Goal: Task Accomplishment & Management: Use online tool/utility

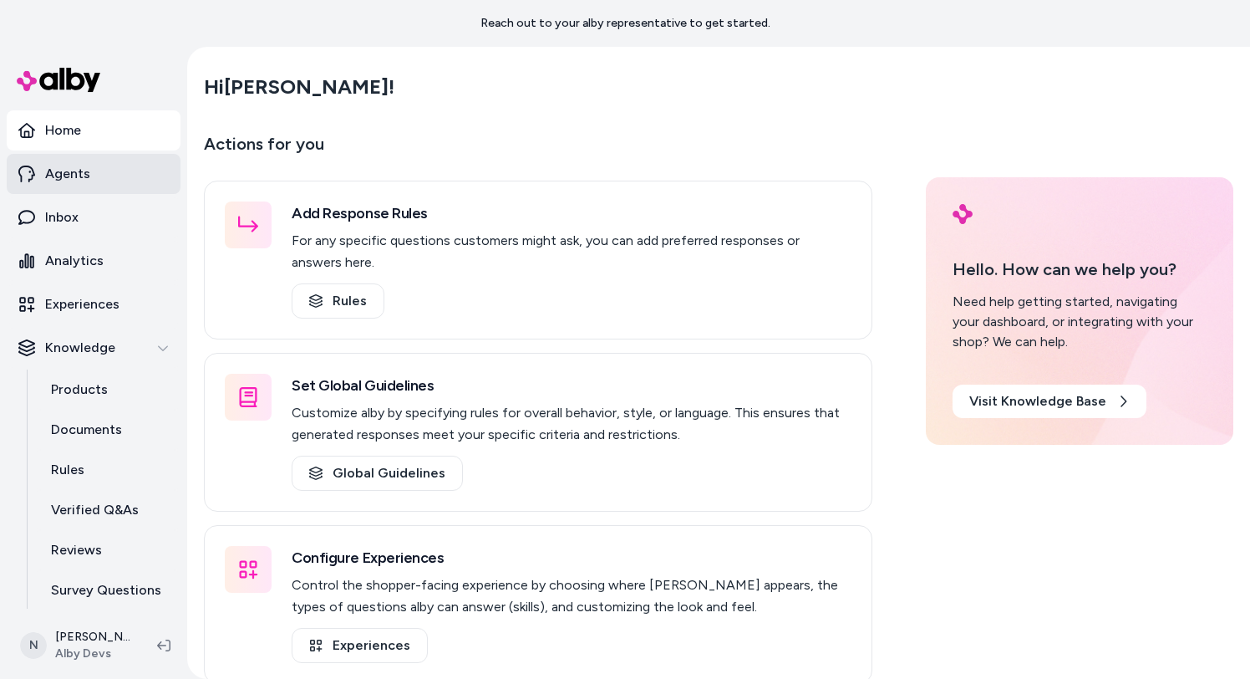
click at [64, 186] on link "Agents" at bounding box center [94, 174] width 174 height 40
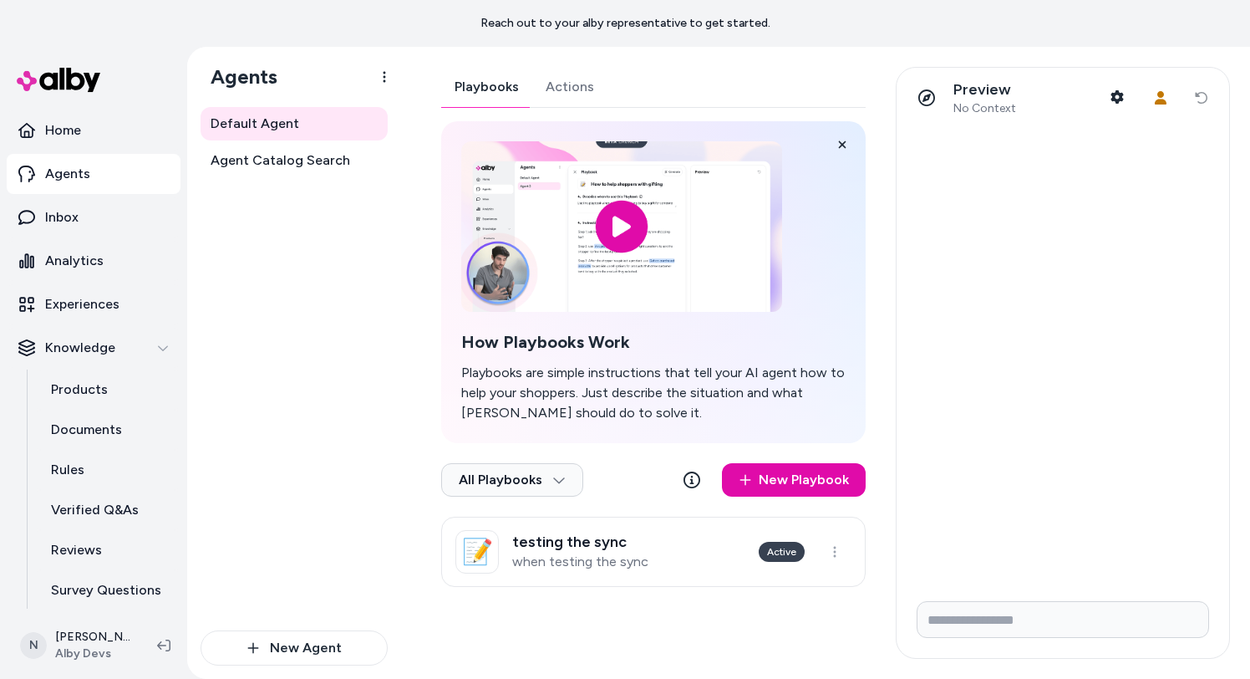
click at [128, 175] on link "Agents" at bounding box center [94, 174] width 174 height 40
click at [109, 216] on link "Inbox" at bounding box center [94, 217] width 174 height 40
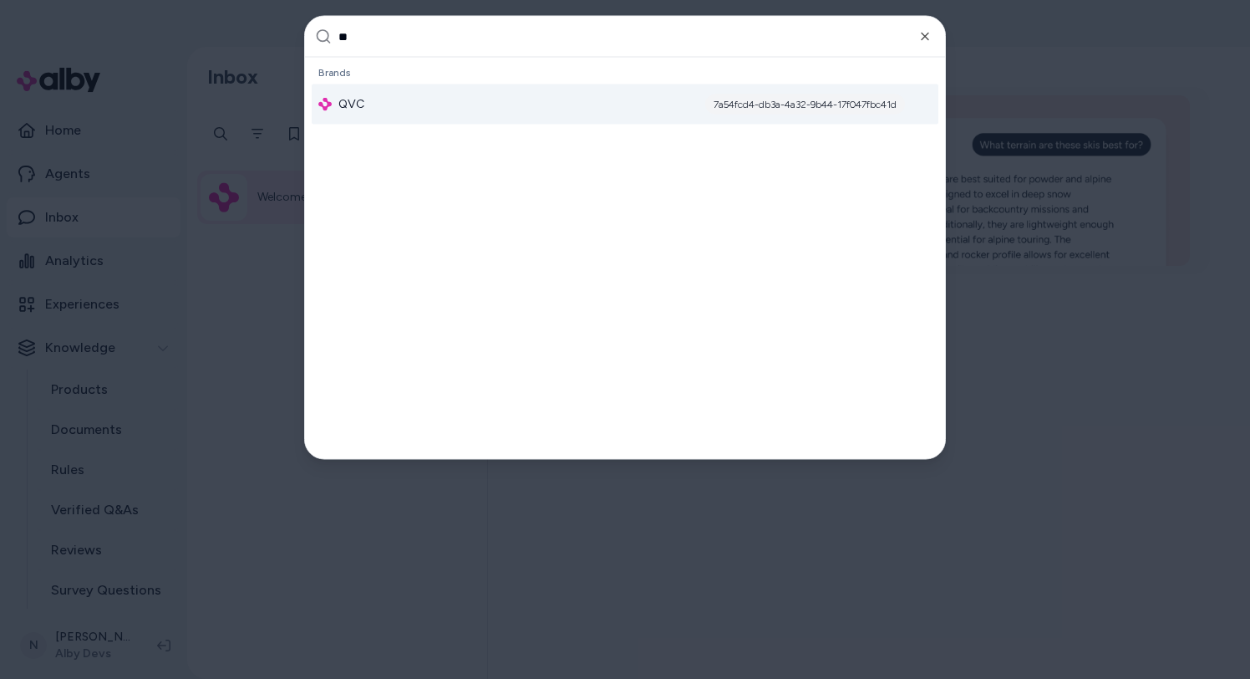
type input "***"
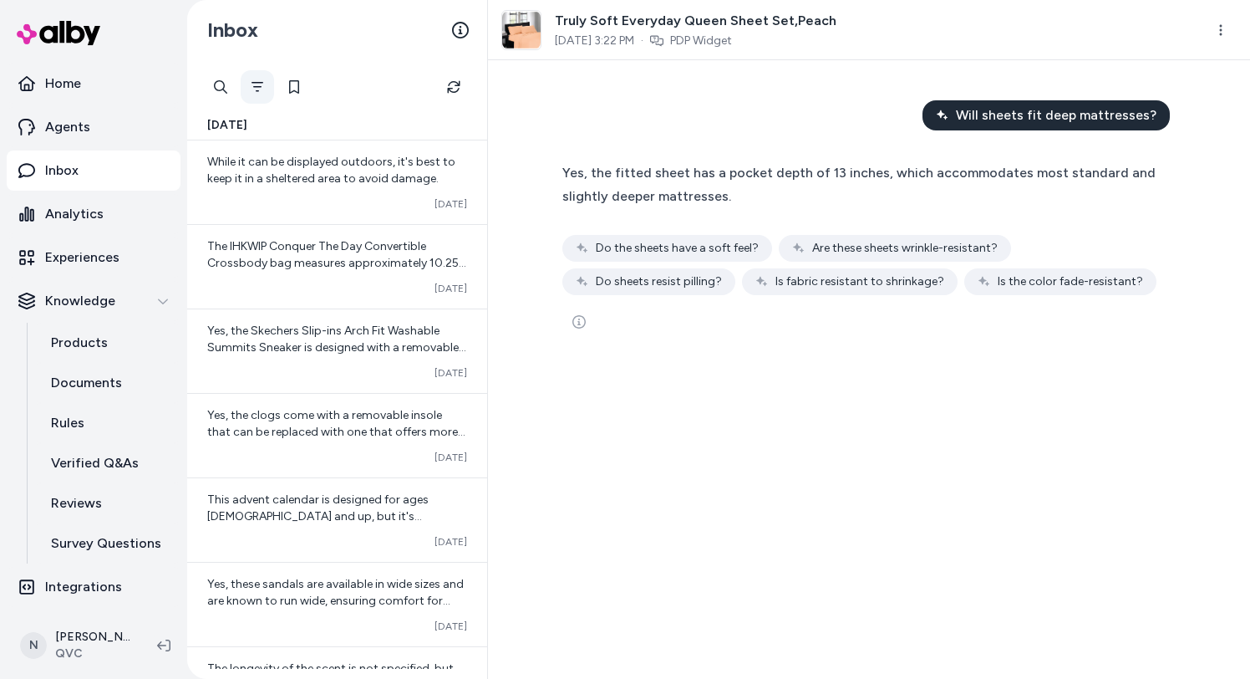
click at [255, 94] on button "Filter" at bounding box center [257, 86] width 33 height 33
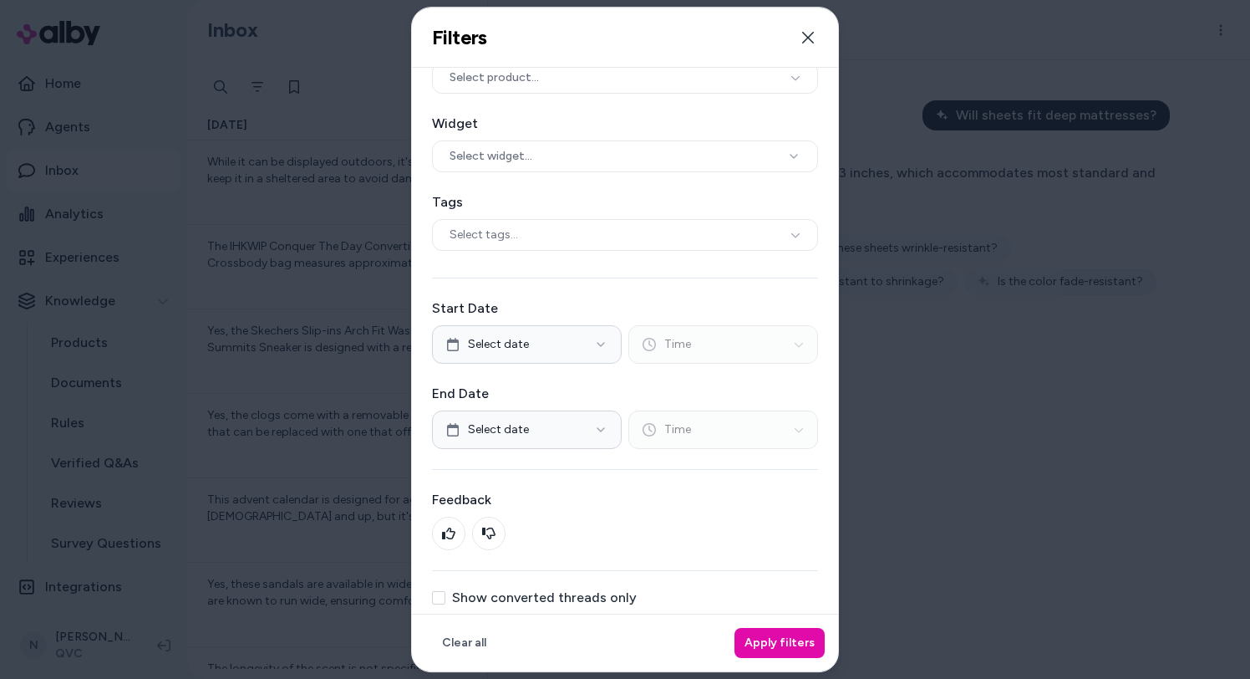
scroll to position [90, 0]
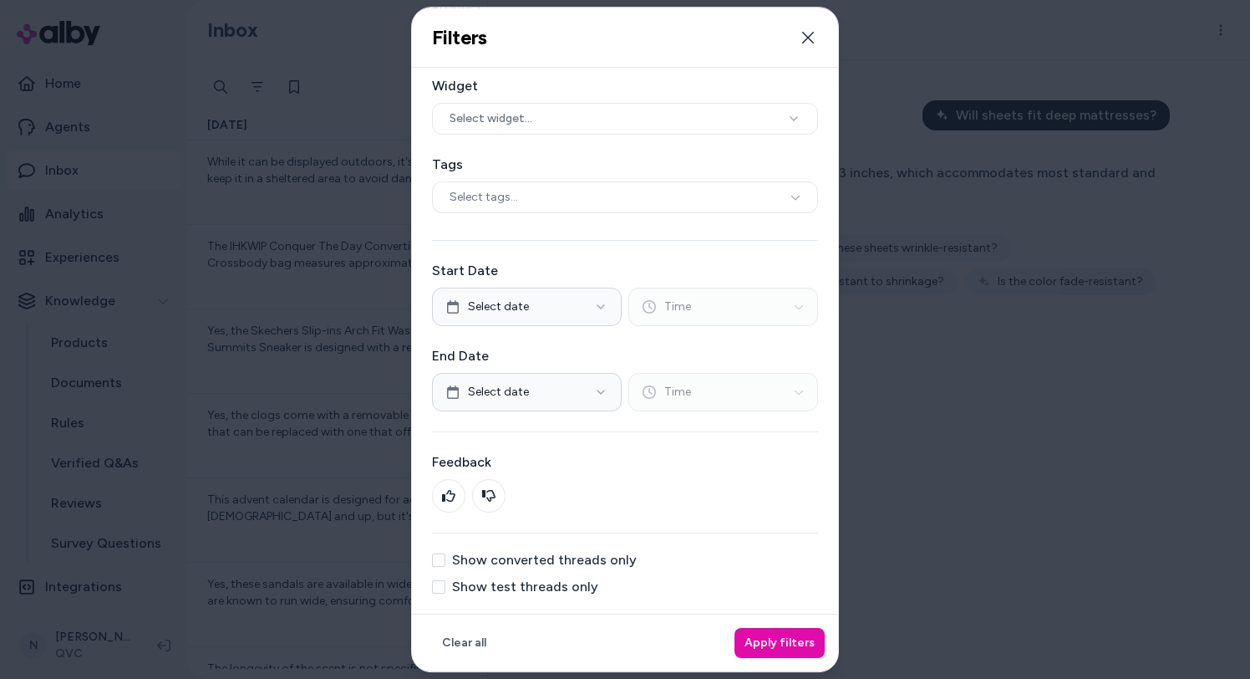
click at [558, 562] on label "Show converted threads only" at bounding box center [544, 559] width 185 height 13
click at [445, 562] on button "Show converted threads only" at bounding box center [438, 559] width 13 height 13
click at [796, 652] on button "Apply filters" at bounding box center [780, 643] width 90 height 30
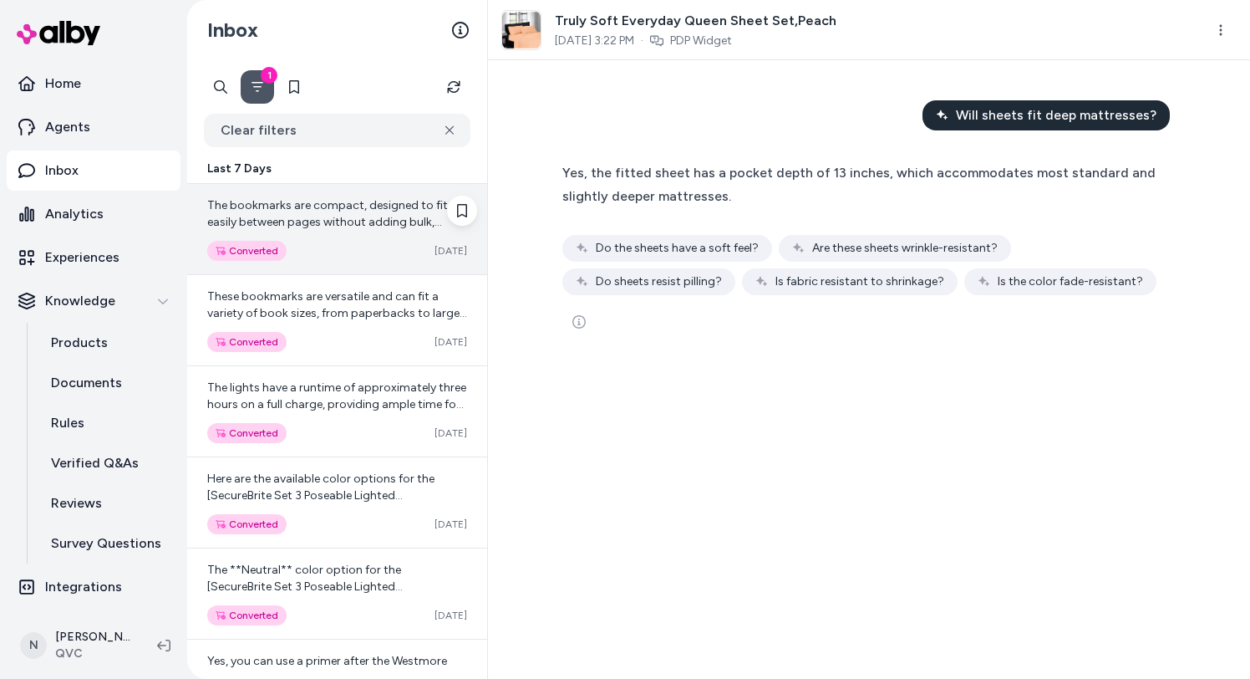
click at [363, 244] on div "Converted Oct 08" at bounding box center [337, 251] width 260 height 20
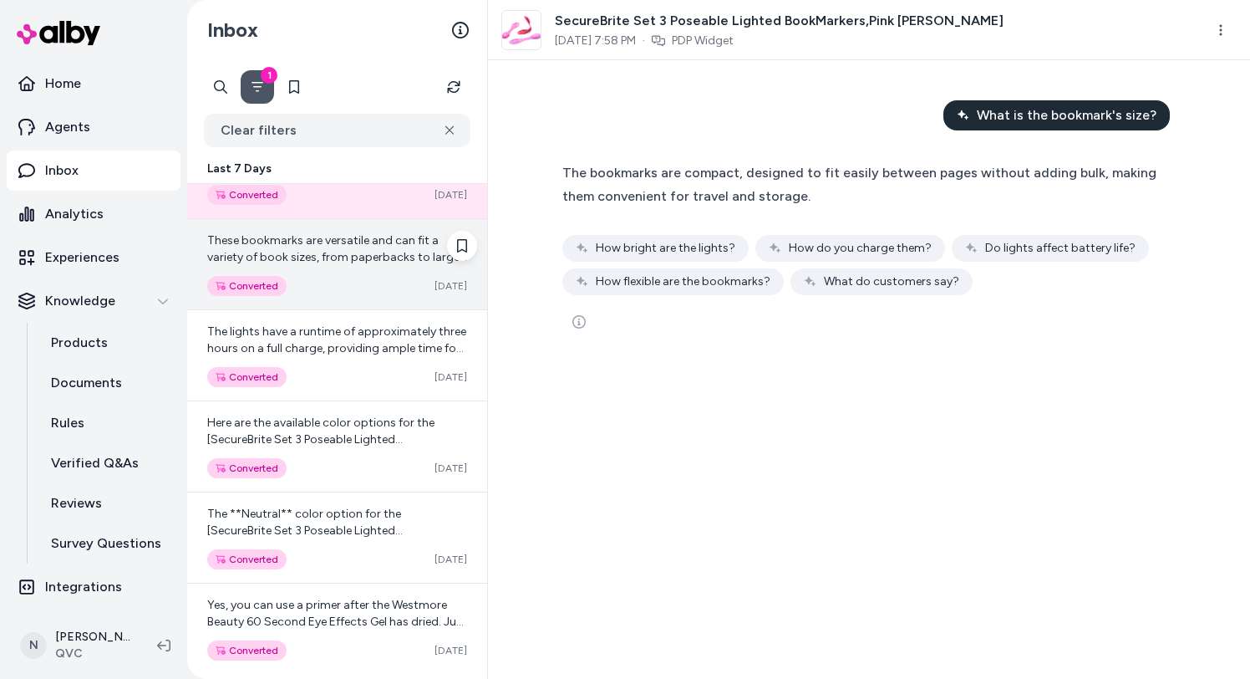
scroll to position [140, 0]
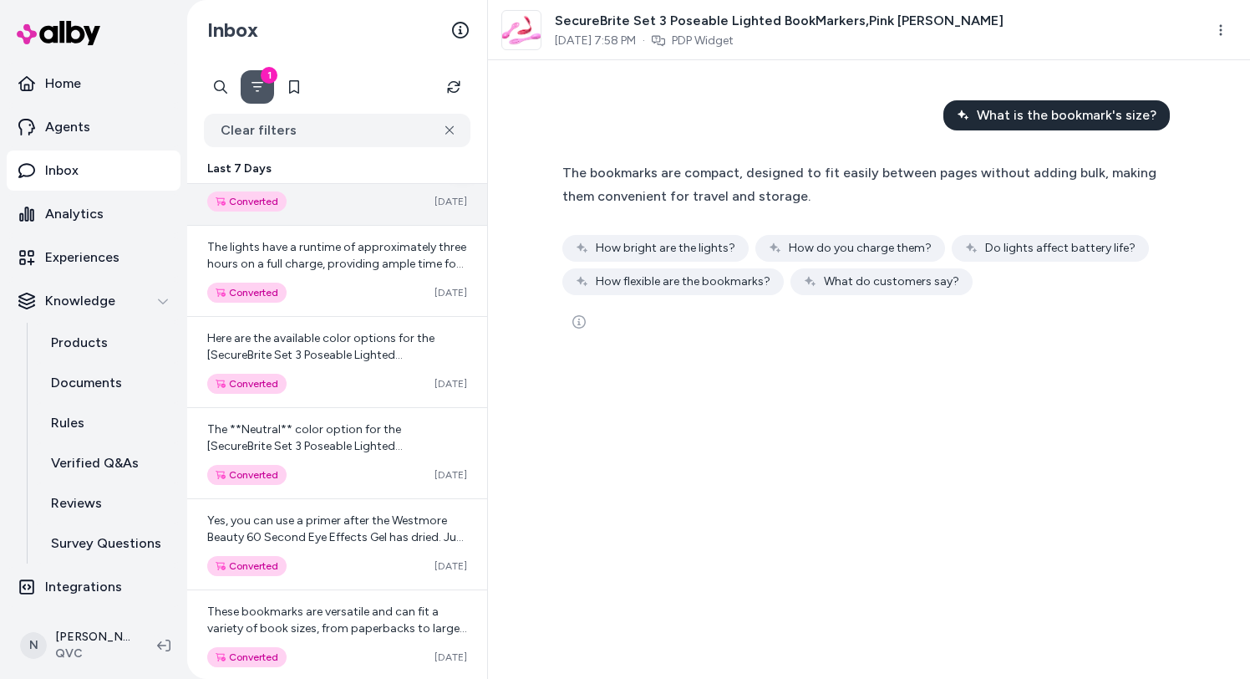
click at [349, 350] on span "Here are the available color options for the [SecureBrite Set 3 Poseable Lighte…" at bounding box center [334, 413] width 254 height 165
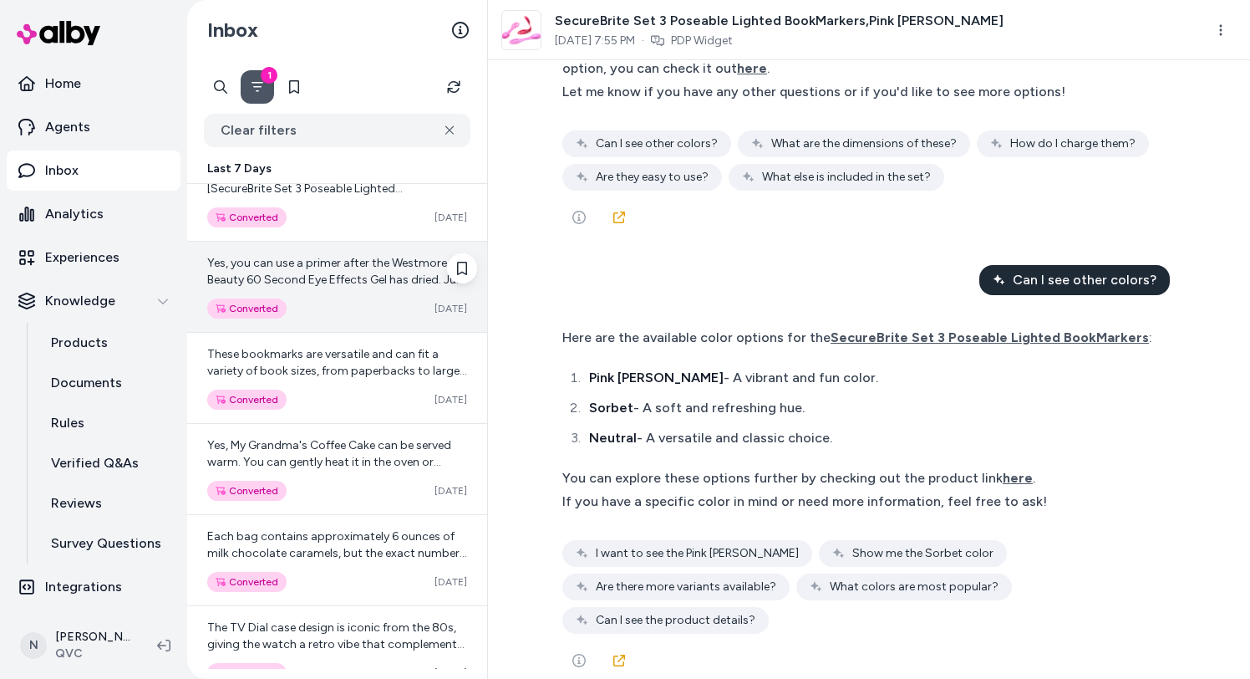
scroll to position [402, 0]
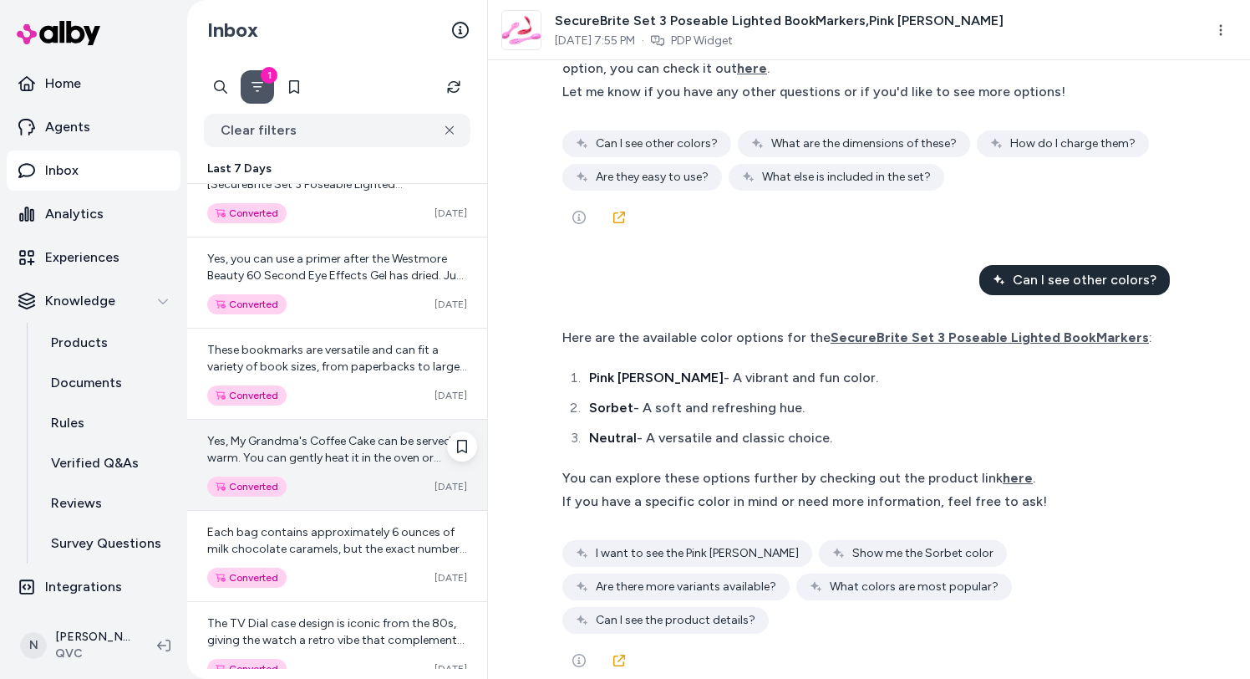
click at [367, 493] on div "Converted Oct 08" at bounding box center [337, 486] width 260 height 20
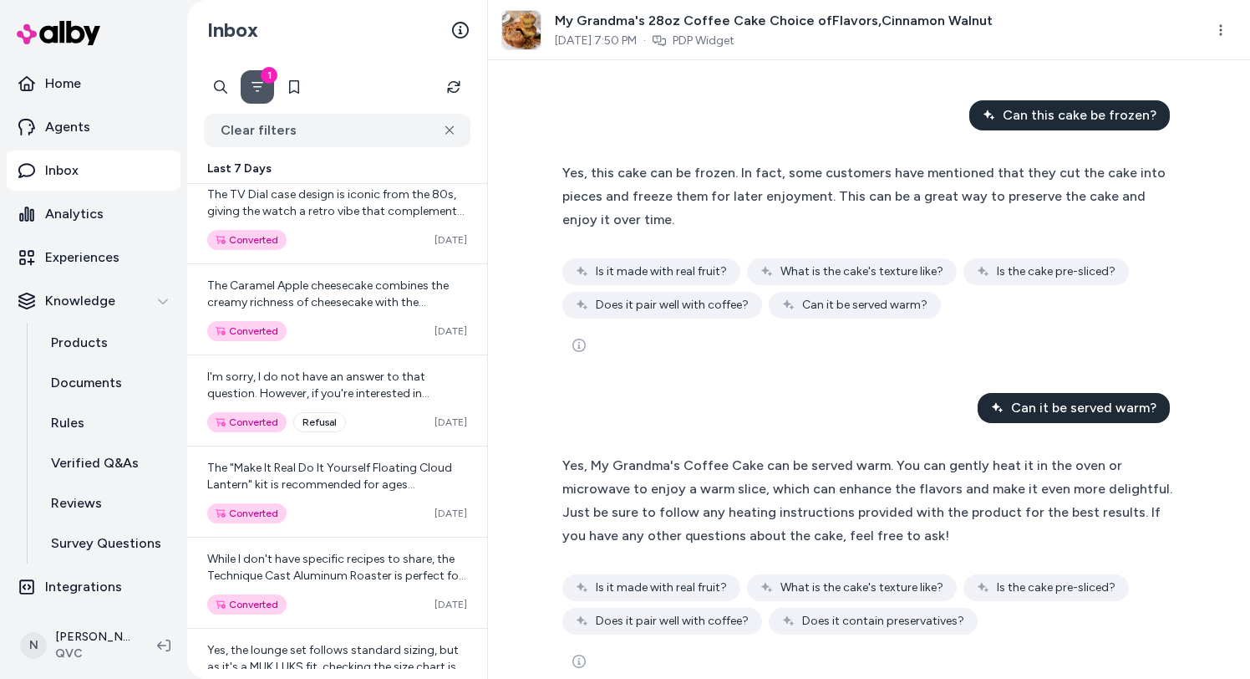
scroll to position [761, 0]
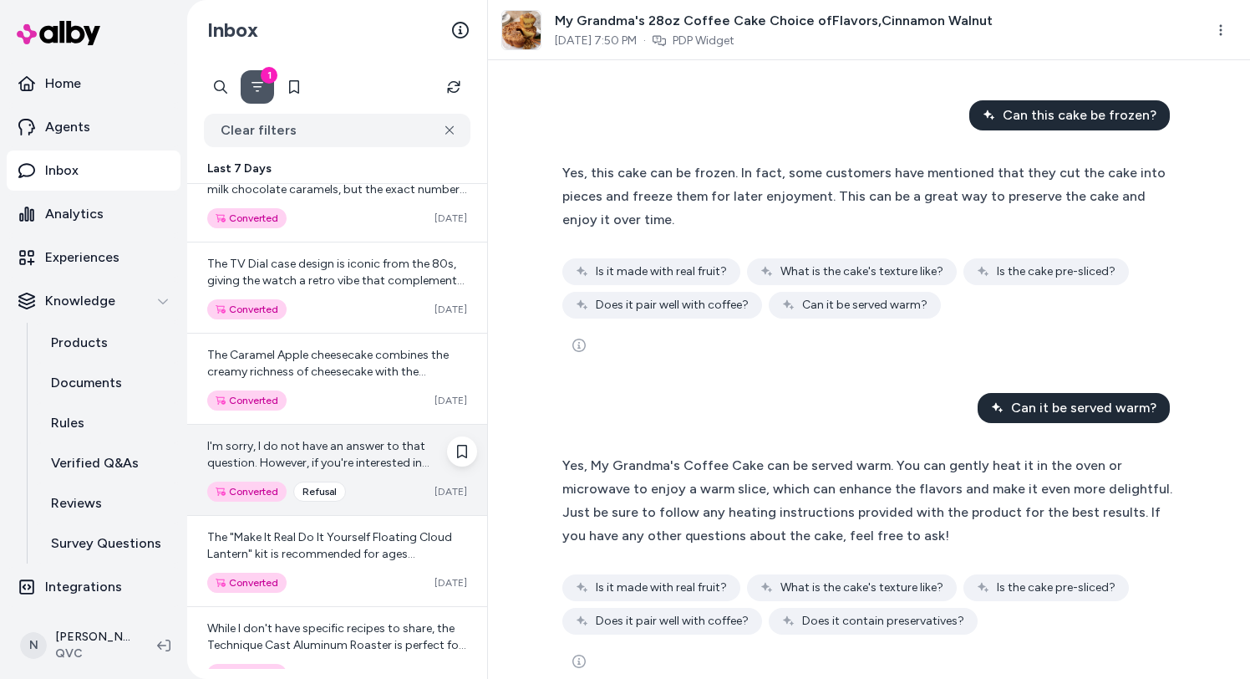
click at [363, 447] on span "I'm sorry, I do not have an answer to that question. However, if you're interes…" at bounding box center [334, 479] width 254 height 81
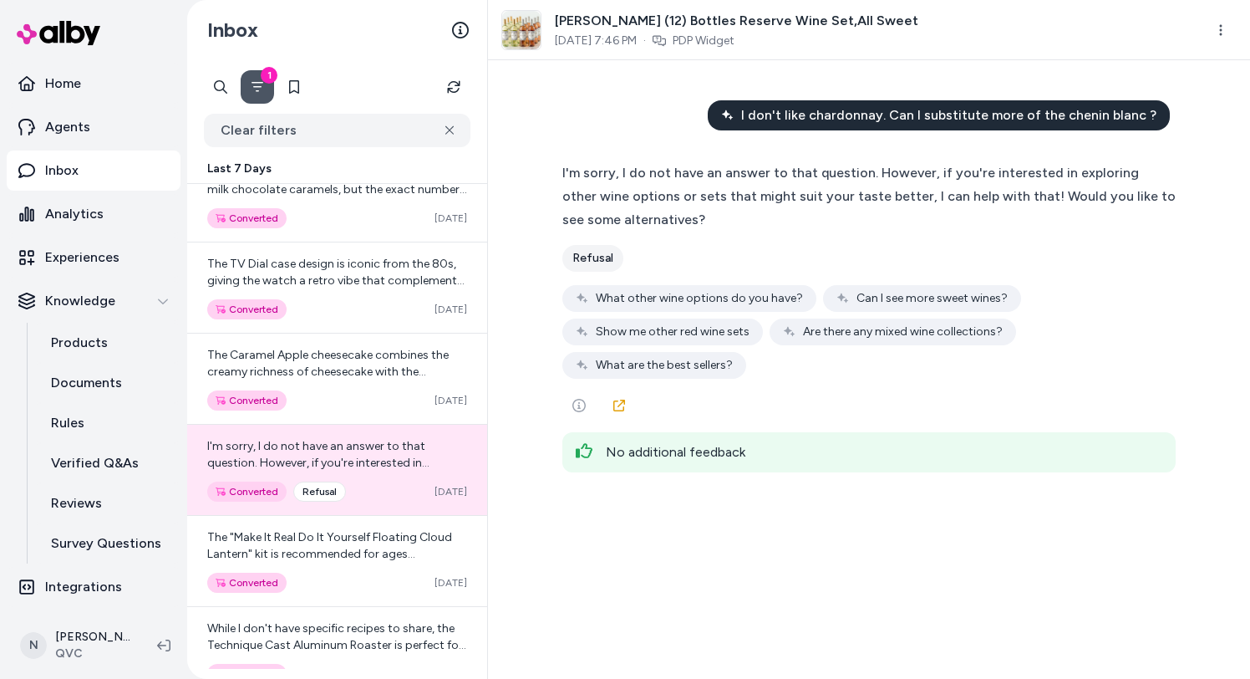
click at [844, 120] on span "I don't like chardonnay. Can I substitute more of the chenin blanc ?" at bounding box center [948, 115] width 415 height 20
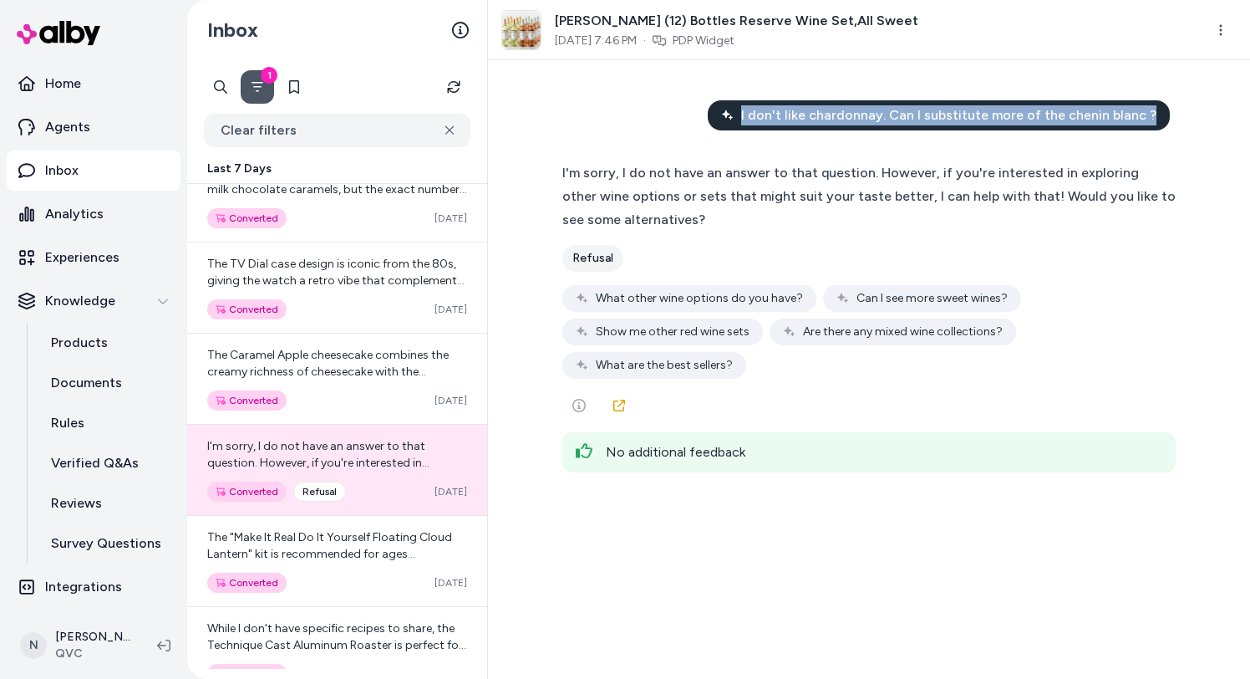
click at [844, 120] on span "I don't like chardonnay. Can I substitute more of the chenin blanc ?" at bounding box center [948, 115] width 415 height 20
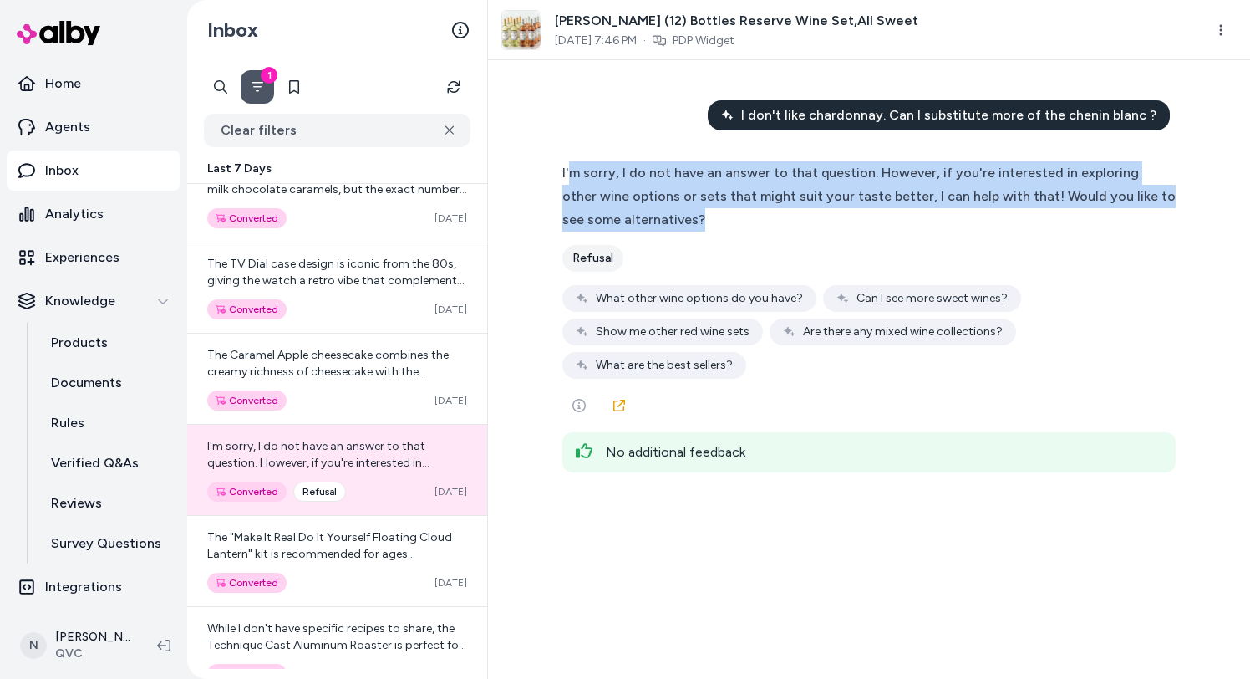
drag, startPoint x: 571, startPoint y: 168, endPoint x: 755, endPoint y: 214, distance: 190.3
click at [755, 216] on div "I'm sorry, I do not have an answer to that question. However, if you're interes…" at bounding box center [868, 196] width 613 height 70
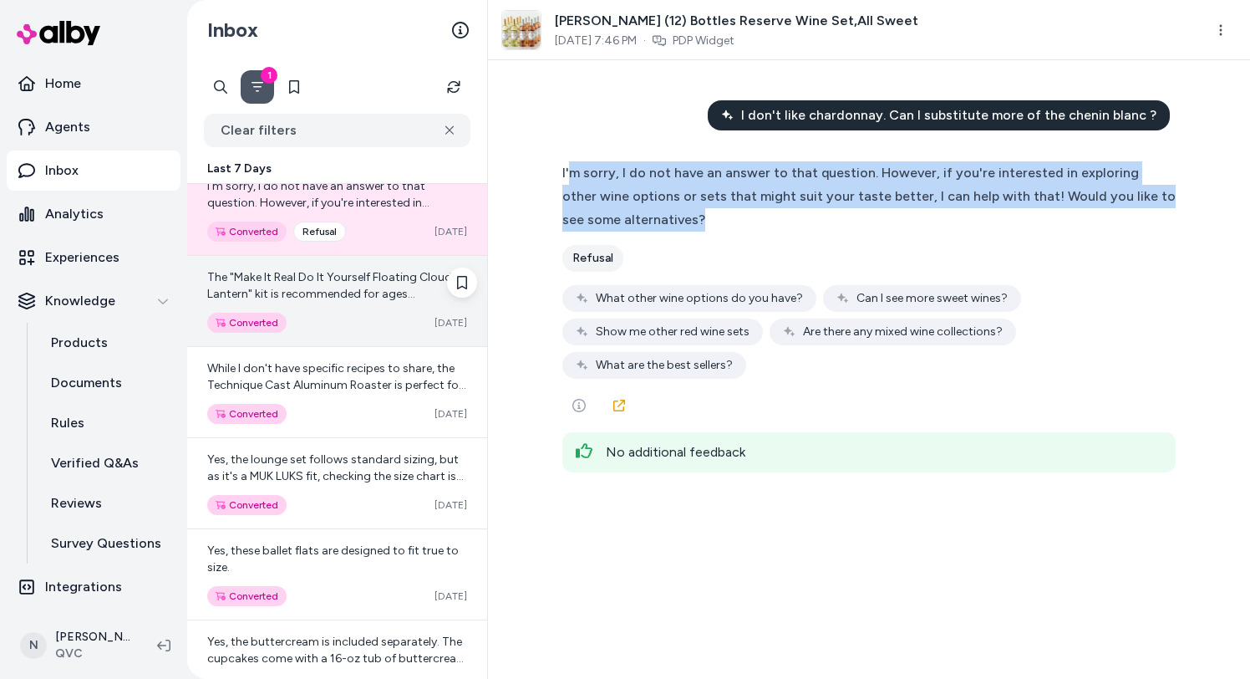
scroll to position [1029, 0]
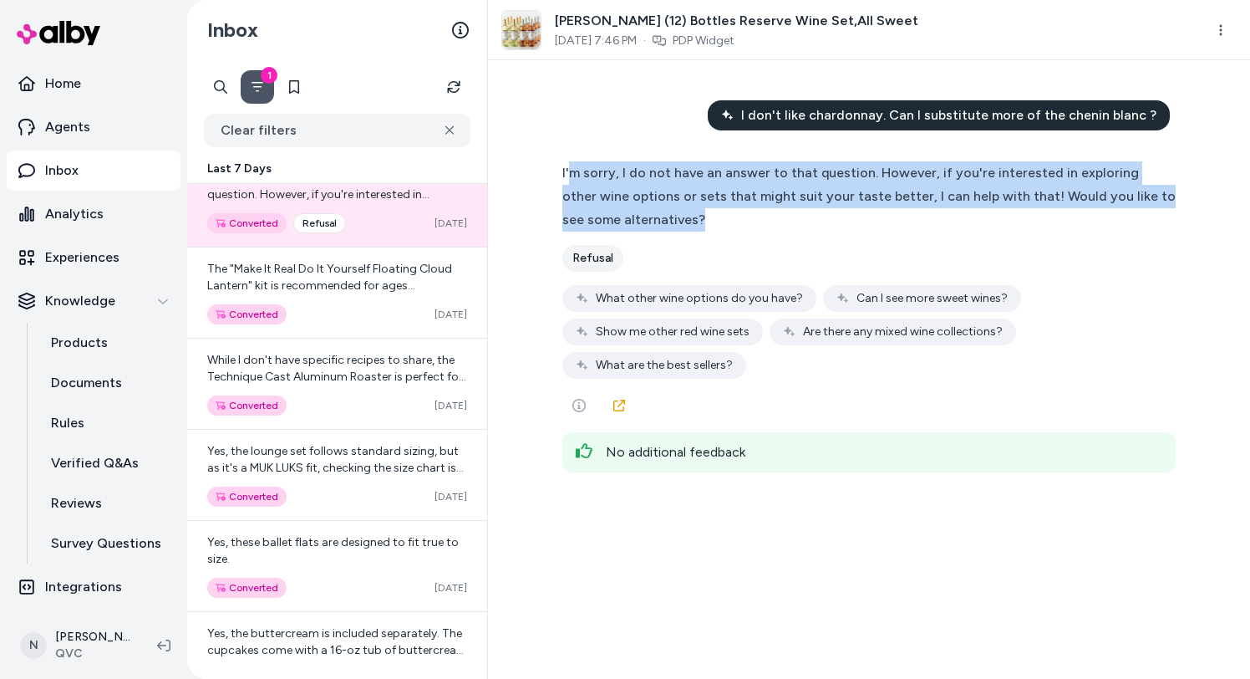
click at [856, 191] on span "I'm sorry, I do not have an answer to that question. However, if you're interes…" at bounding box center [868, 196] width 613 height 63
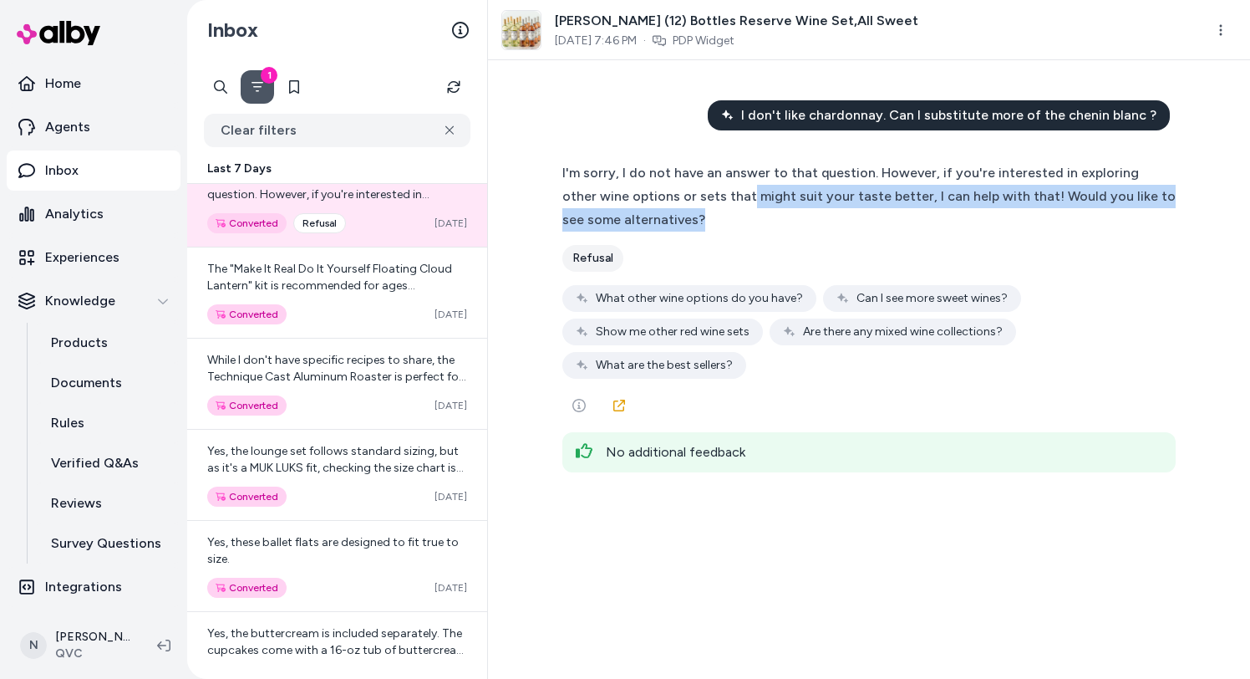
drag, startPoint x: 710, startPoint y: 194, endPoint x: 758, endPoint y: 219, distance: 53.8
click at [758, 219] on div "I'm sorry, I do not have an answer to that question. However, if you're interes…" at bounding box center [868, 196] width 613 height 70
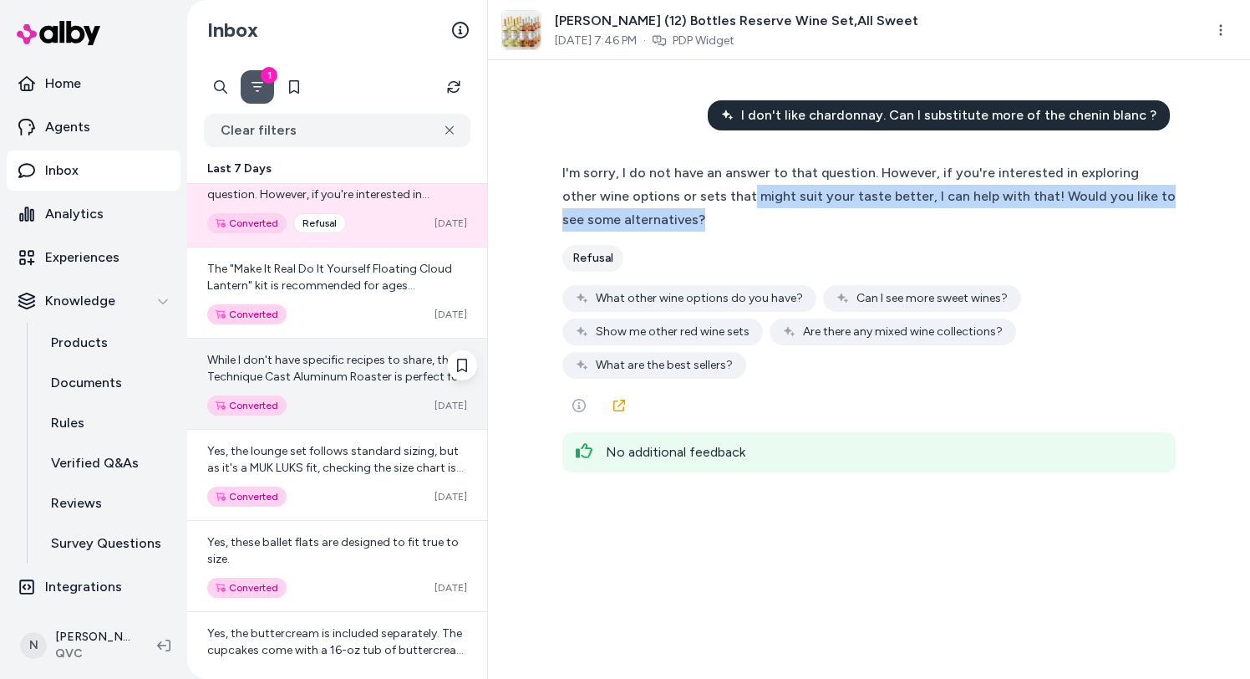
click at [392, 389] on div "While I don't have specific recipes to share, the Technique Cast Aluminum Roast…" at bounding box center [337, 383] width 300 height 90
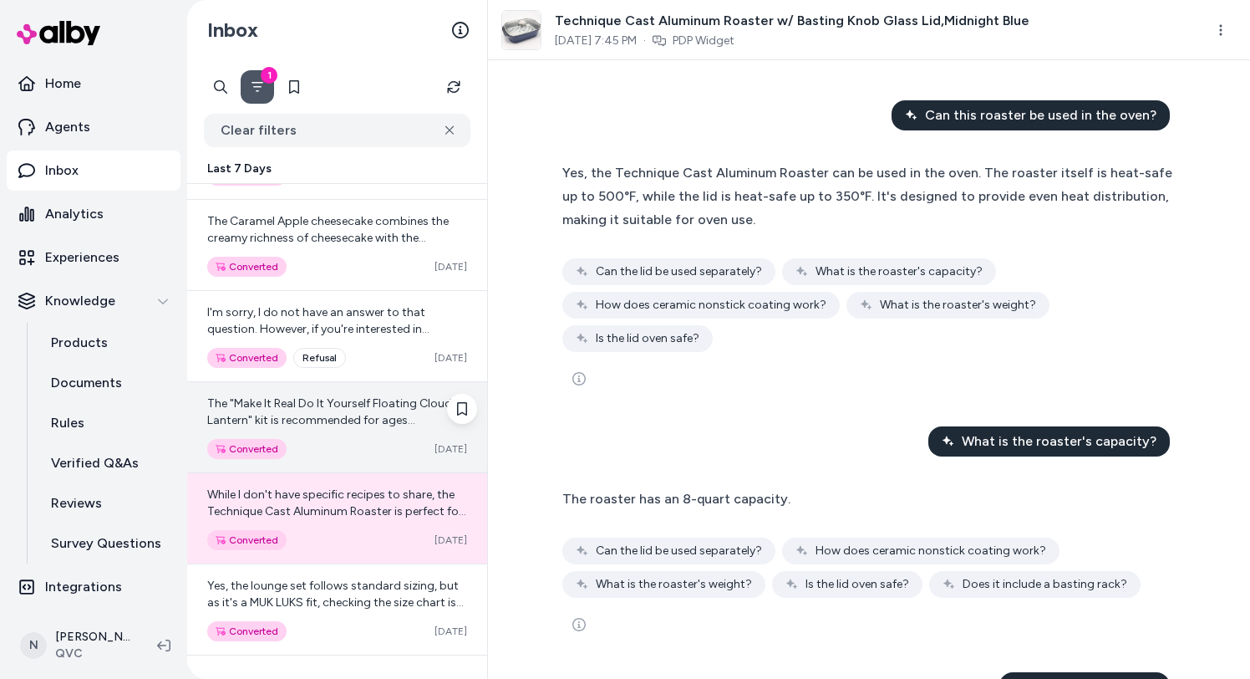
scroll to position [832, 0]
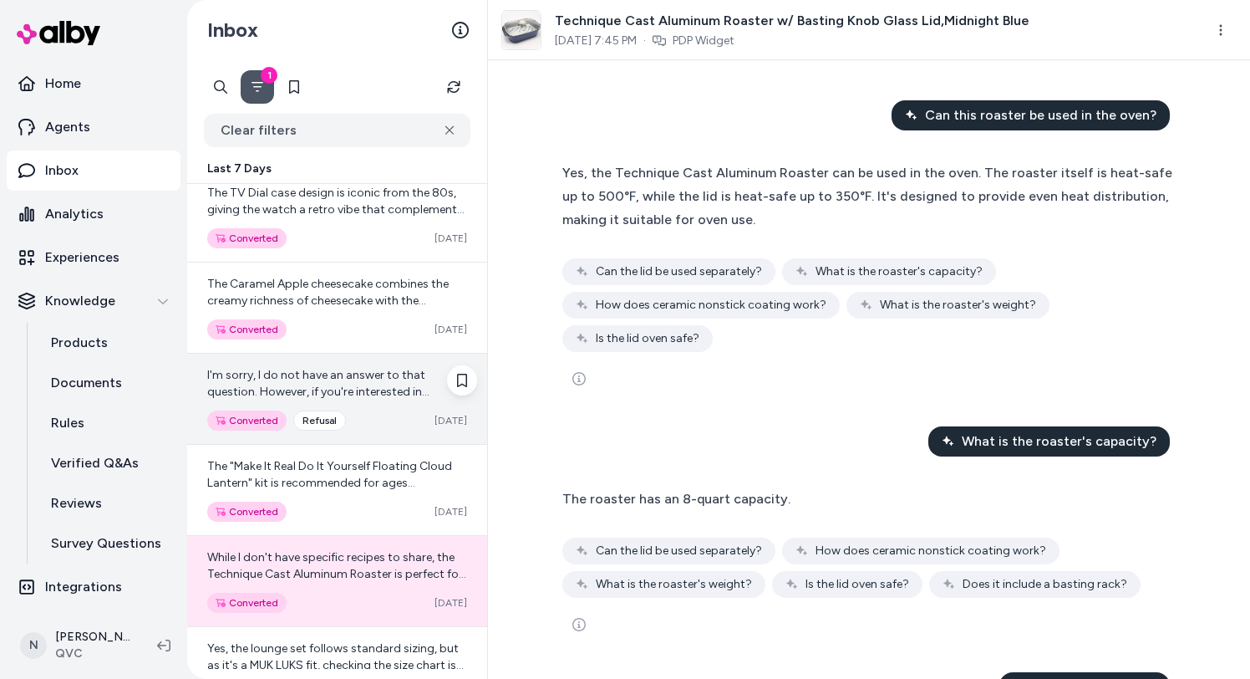
click at [321, 396] on span "I'm sorry, I do not have an answer to that question. However, if you're interes…" at bounding box center [334, 408] width 254 height 81
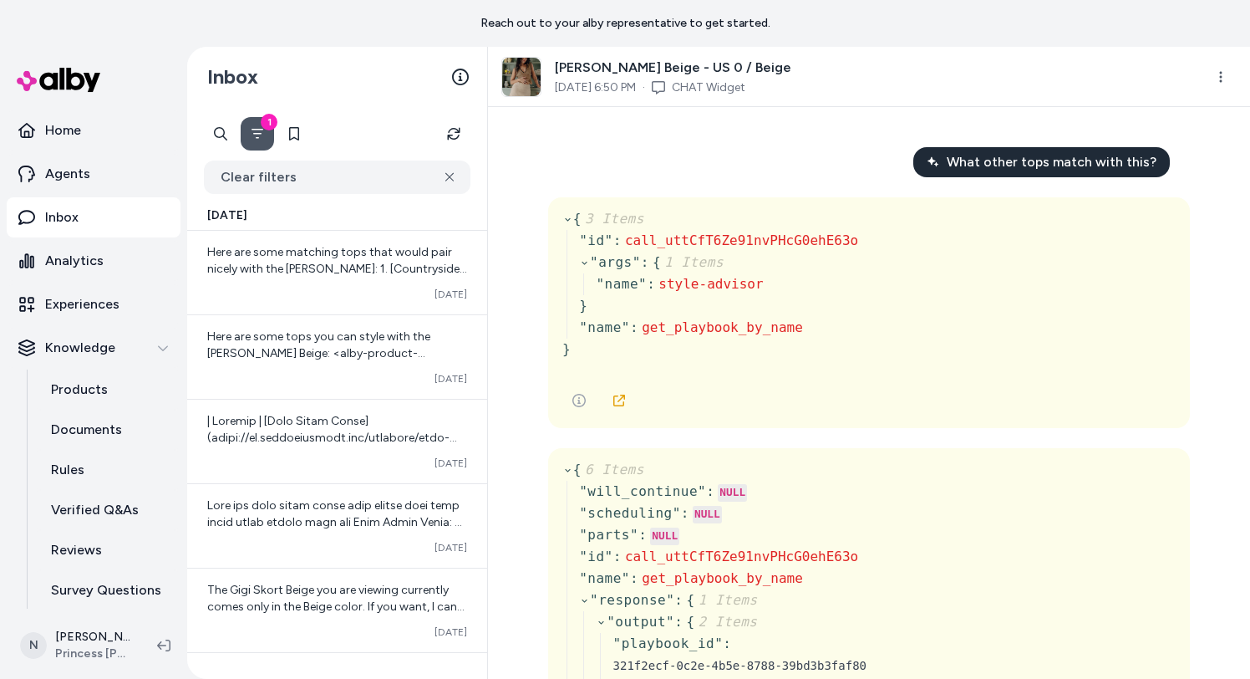
click at [256, 138] on icon "Filter" at bounding box center [257, 133] width 13 height 13
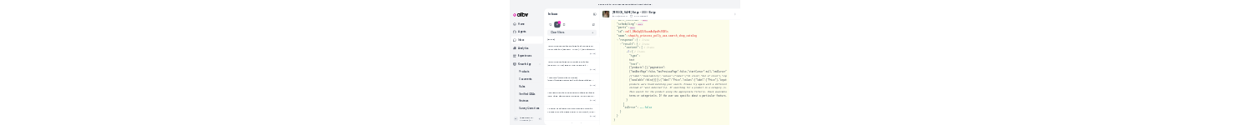
scroll to position [2991, 0]
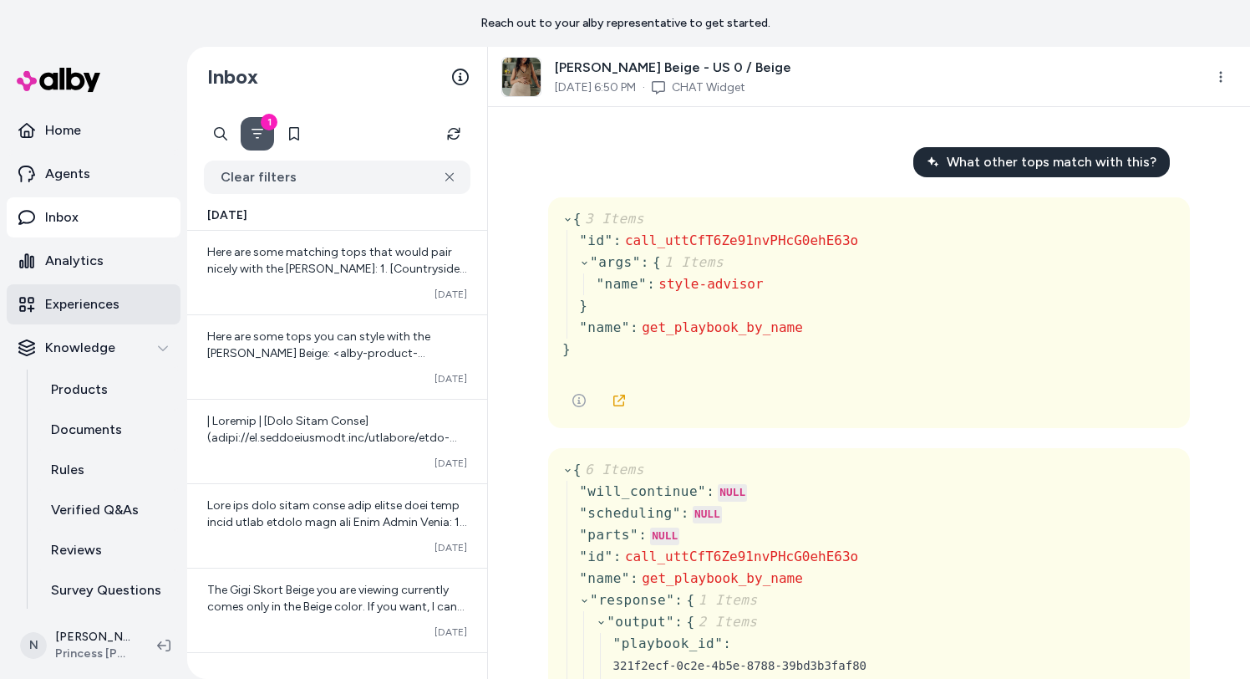
click at [100, 125] on p "Experiences" at bounding box center [82, 304] width 74 height 20
click at [445, 125] on button "Refresh" at bounding box center [453, 133] width 33 height 33
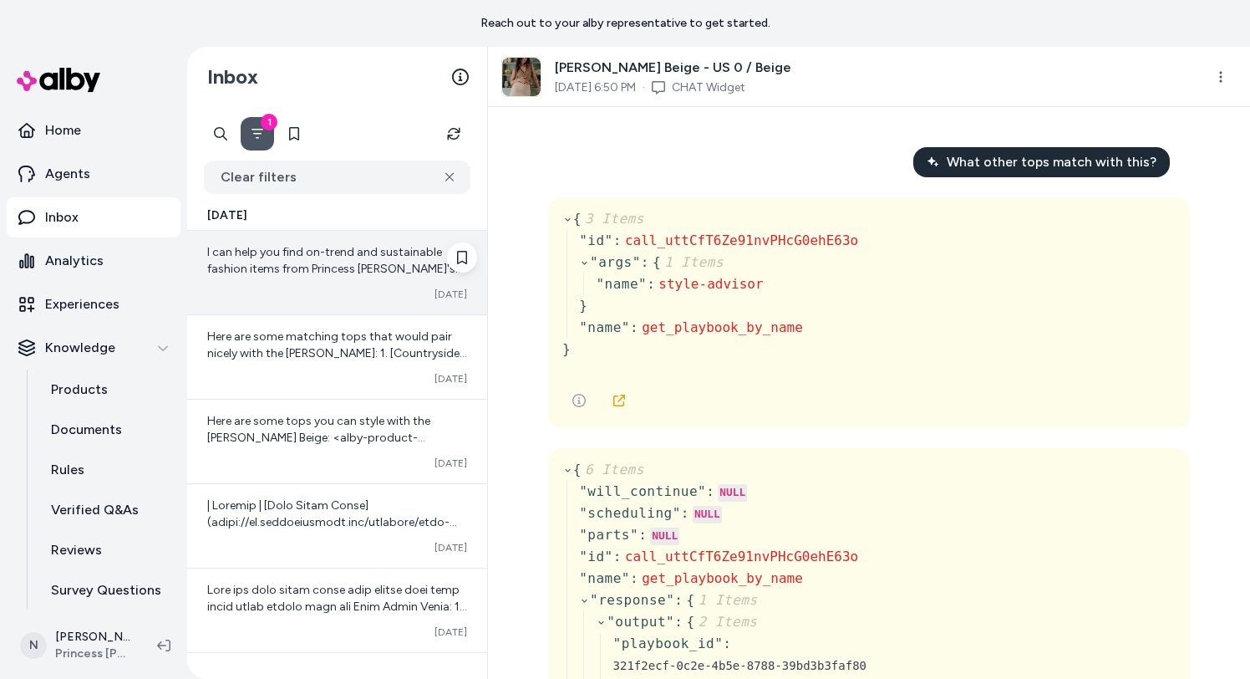
click at [363, 125] on span "I can help you find on-trend and sustainable fashion items from Princess Polly'…" at bounding box center [335, 310] width 256 height 131
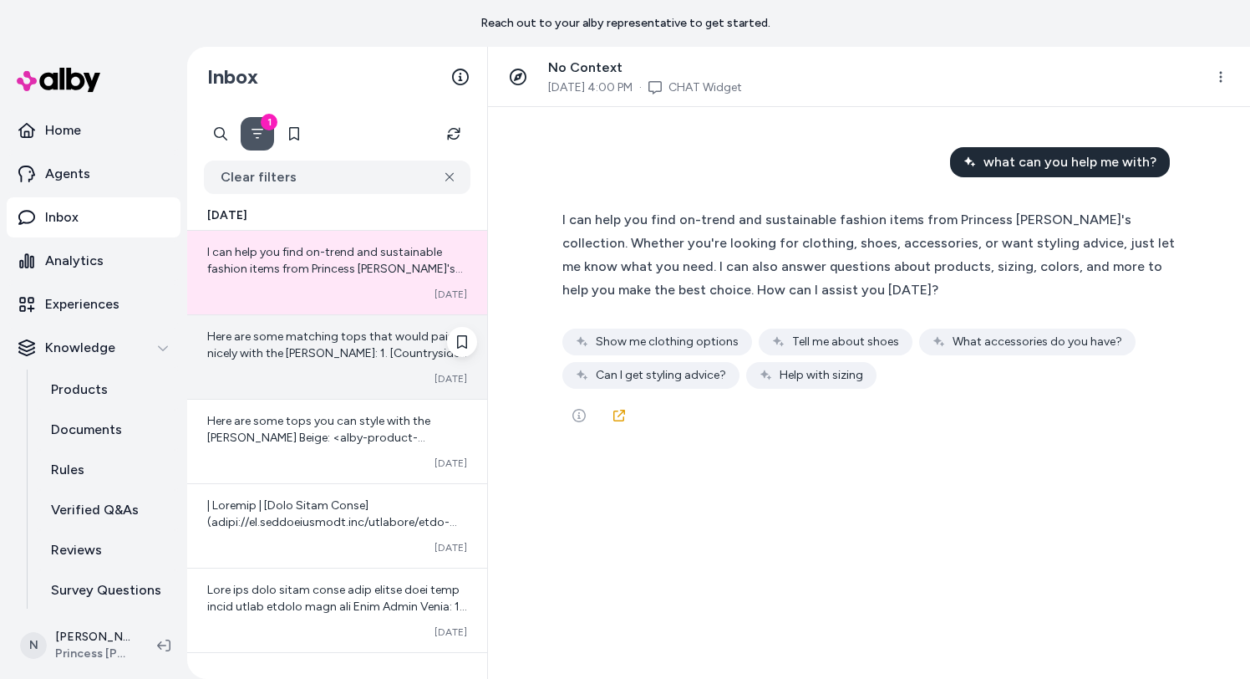
click at [318, 125] on span "Here are some matching tops that would pair nicely with the Gigi Skort White: 1…" at bounding box center [337, 478] width 260 height 298
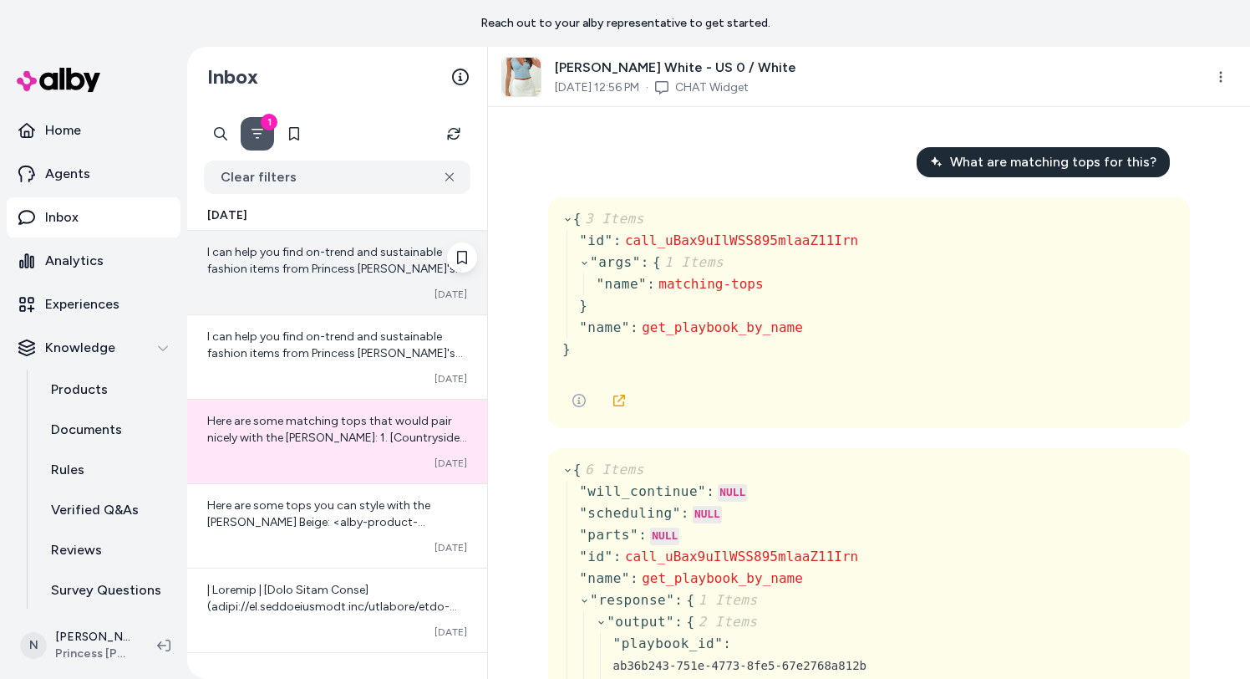
click at [386, 125] on span "I can help you find on-trend and sustainable fashion items from Princess [PERSO…" at bounding box center [335, 319] width 257 height 148
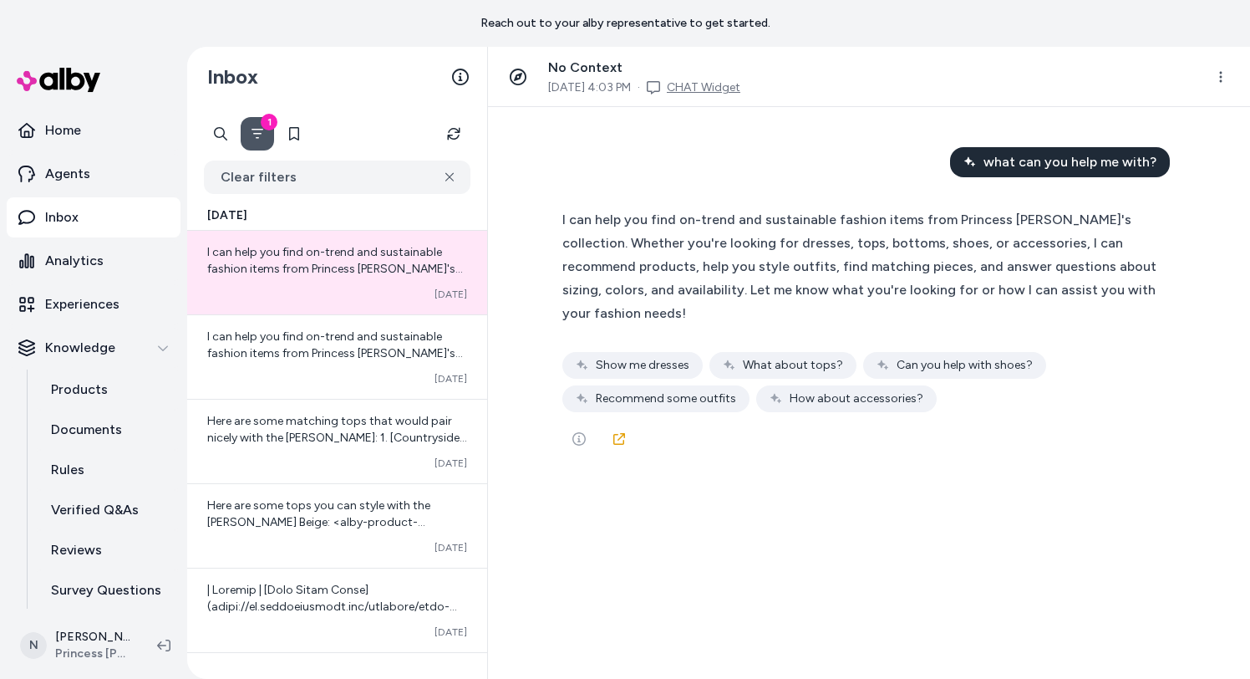
click at [733, 80] on link "CHAT Widget" at bounding box center [704, 87] width 74 height 17
click at [731, 87] on html "Reach out to your alby representative to get started. Home Agents Inbox Analyti…" at bounding box center [625, 339] width 1250 height 679
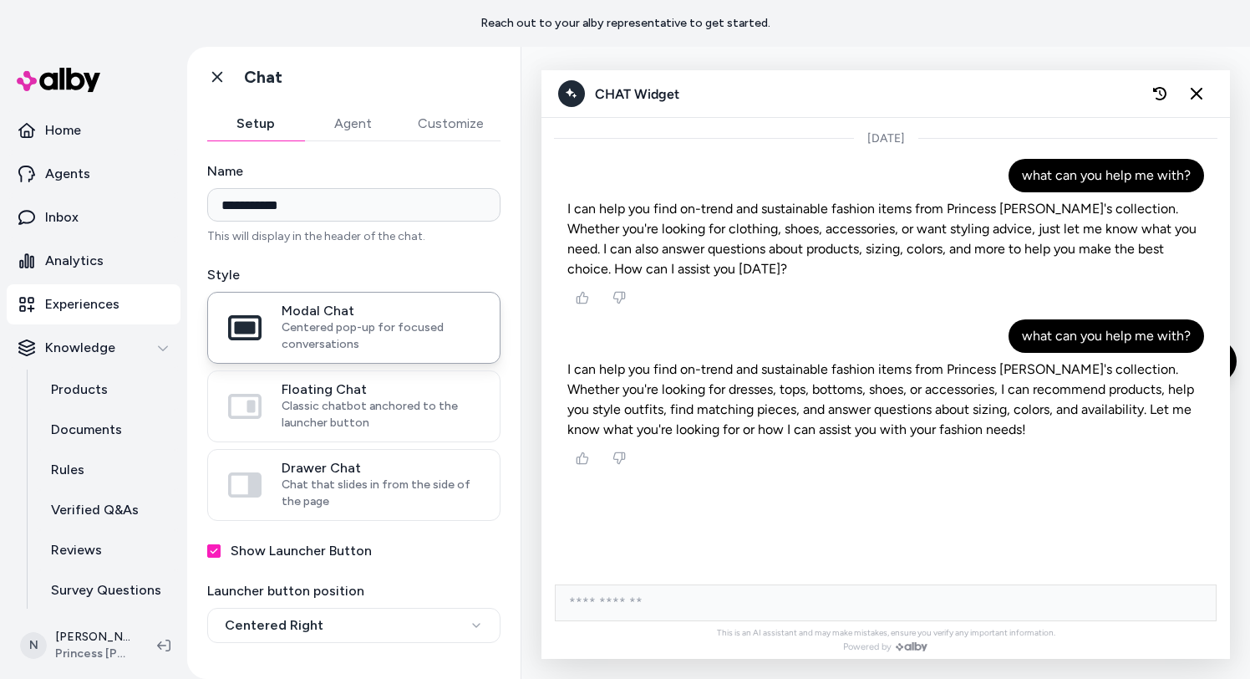
click at [344, 125] on button "Agent" at bounding box center [352, 123] width 97 height 33
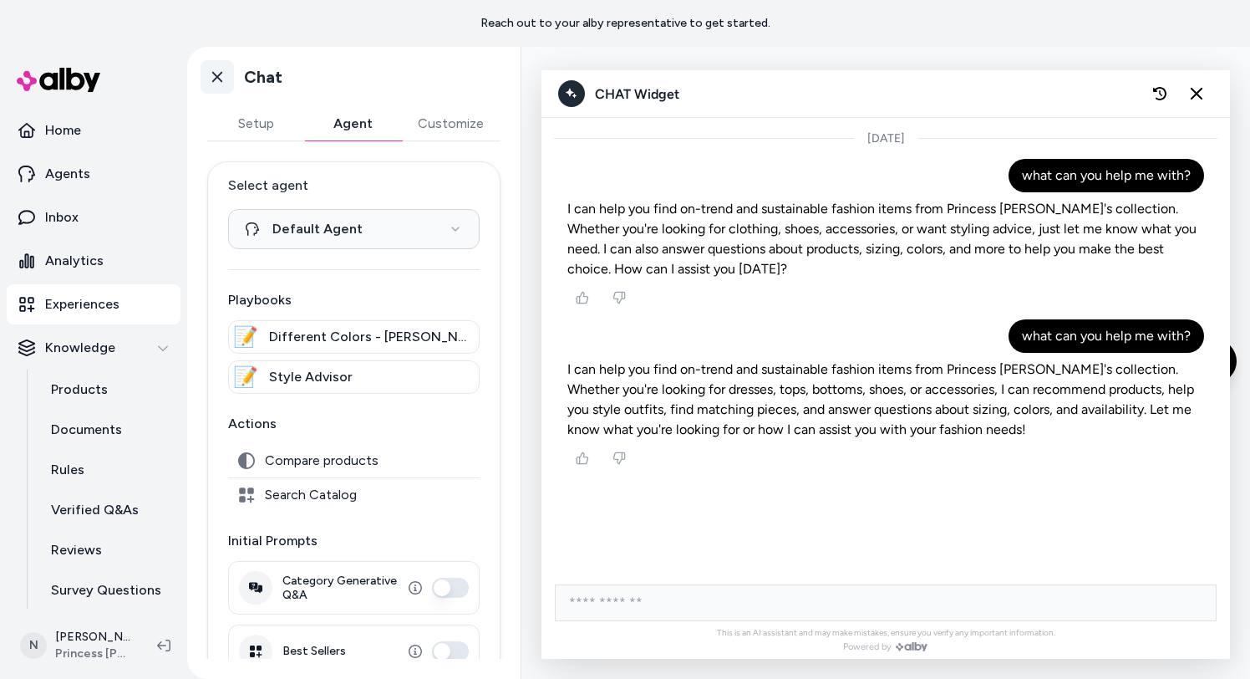
click at [220, 84] on icon at bounding box center [217, 77] width 17 height 17
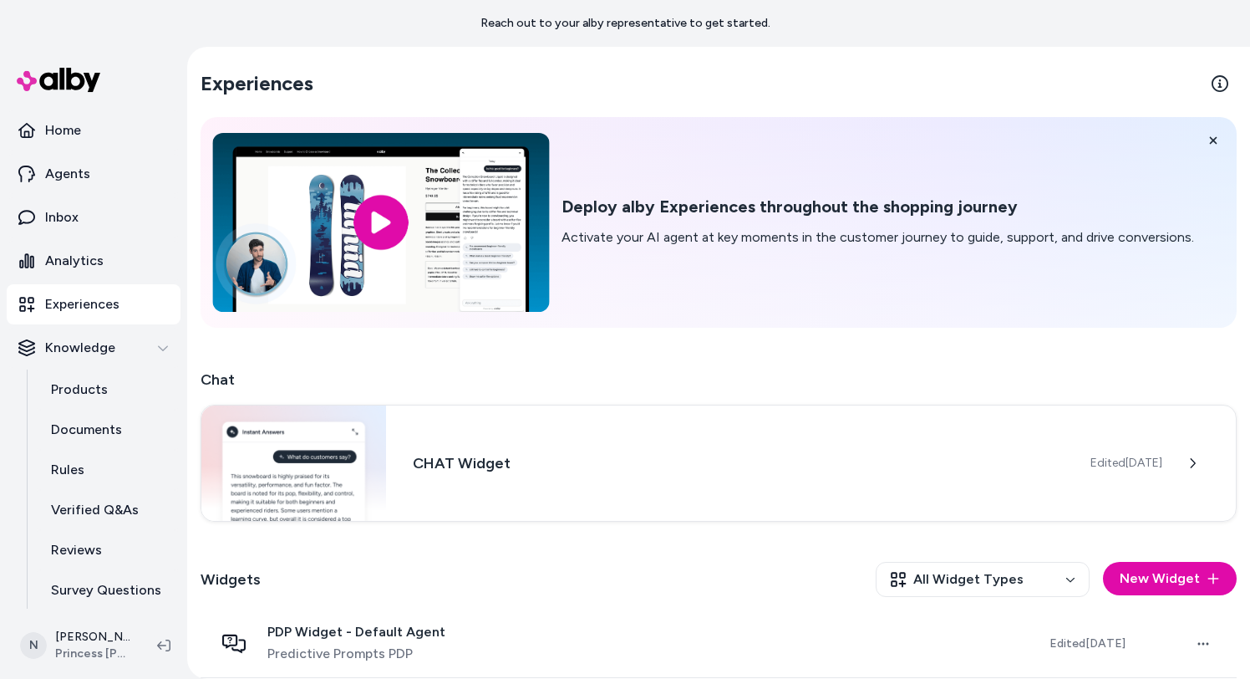
scroll to position [147, 0]
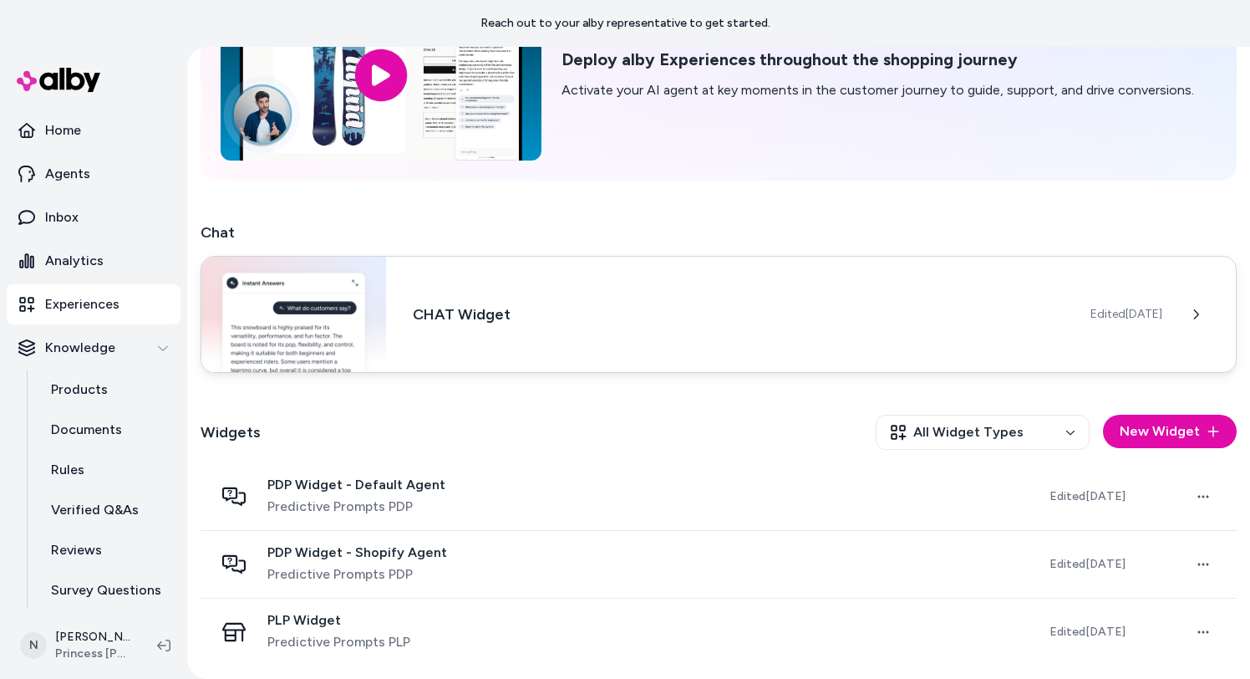
click at [492, 125] on h3 "CHAT Widget" at bounding box center [738, 313] width 651 height 23
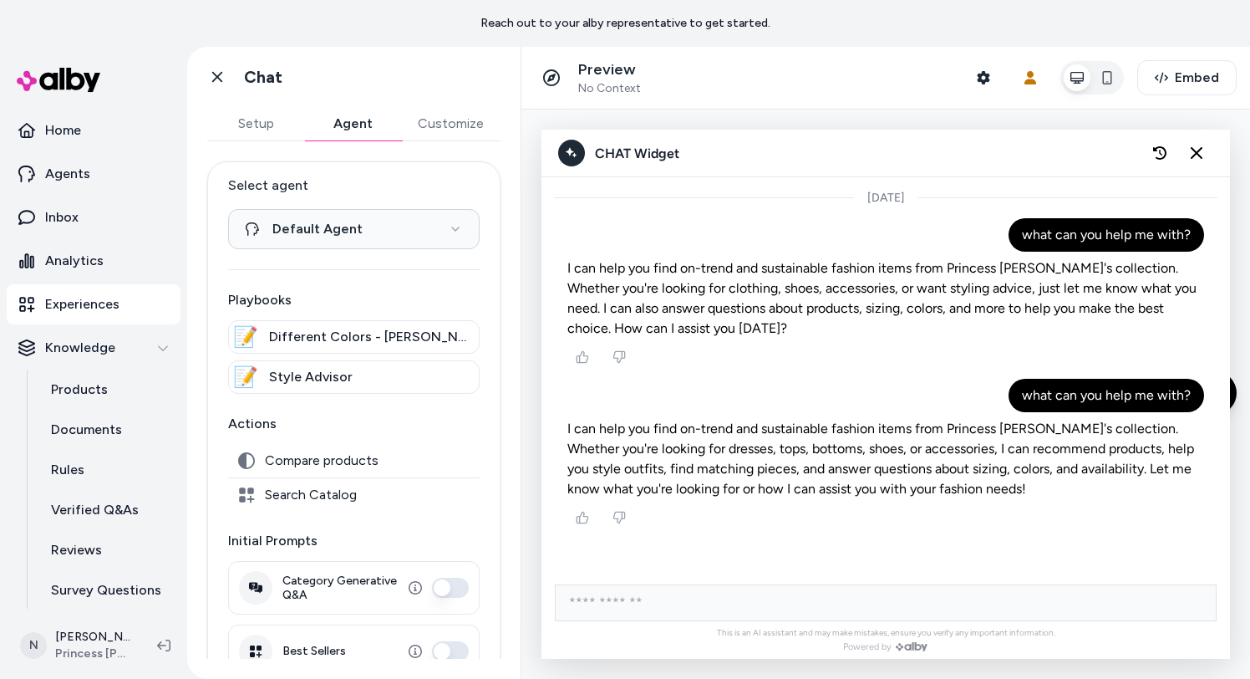
click at [359, 125] on button "Agent" at bounding box center [352, 123] width 97 height 33
click at [216, 76] on icon at bounding box center [217, 77] width 10 height 11
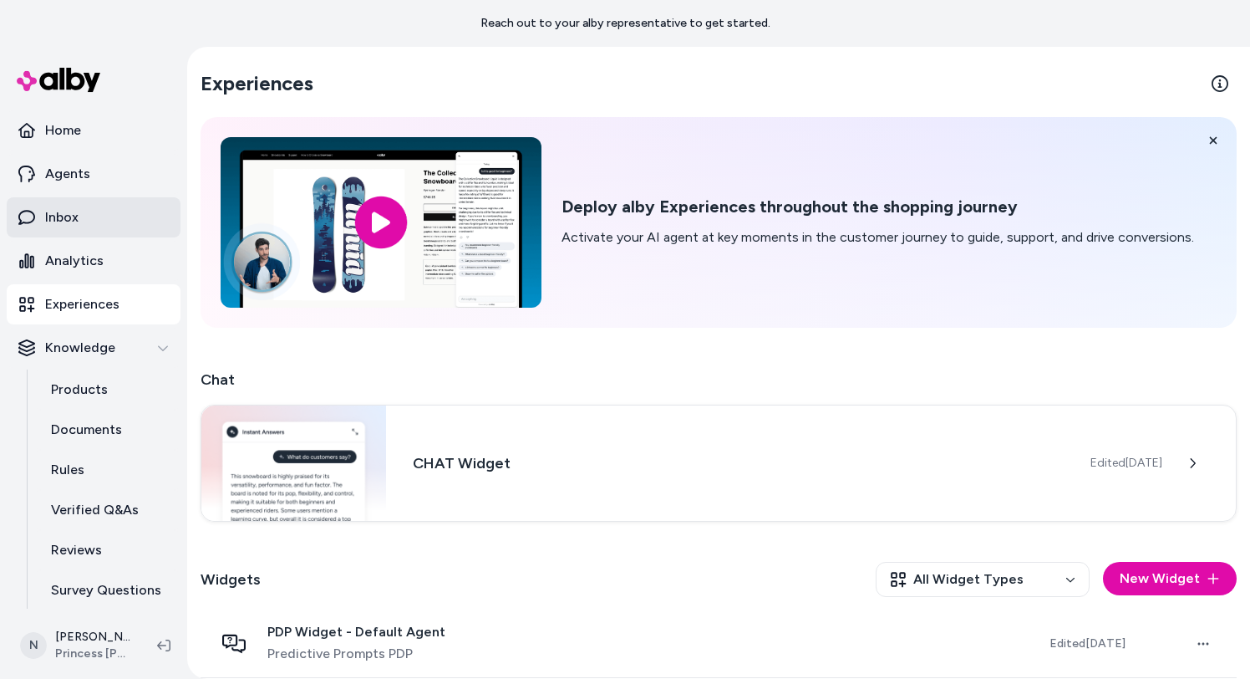
click at [54, 125] on p "Inbox" at bounding box center [61, 217] width 33 height 20
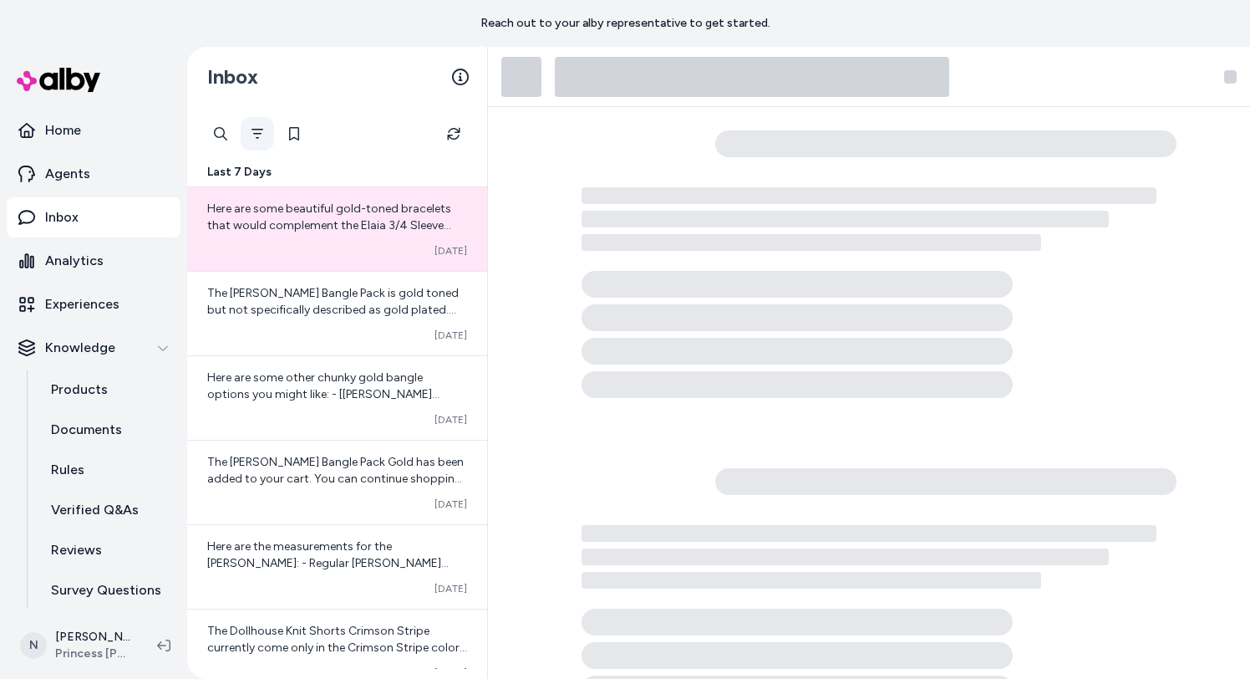
click at [263, 125] on button "Filter" at bounding box center [257, 133] width 33 height 33
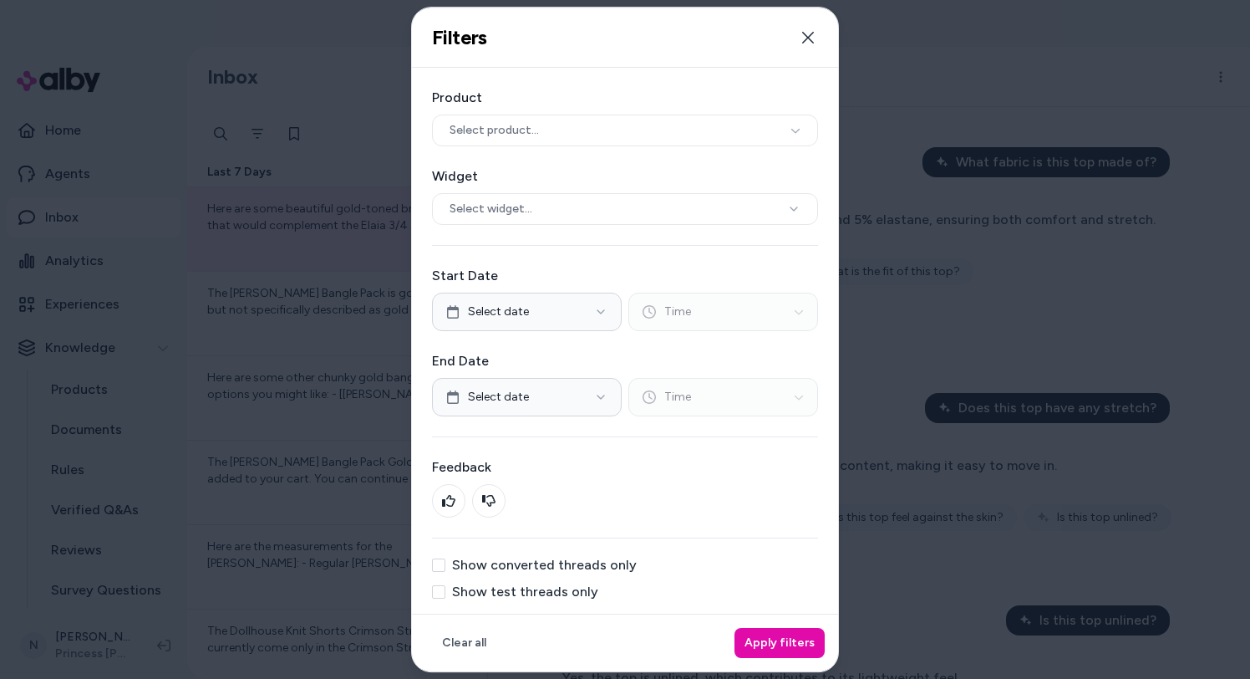
scroll to position [5, 0]
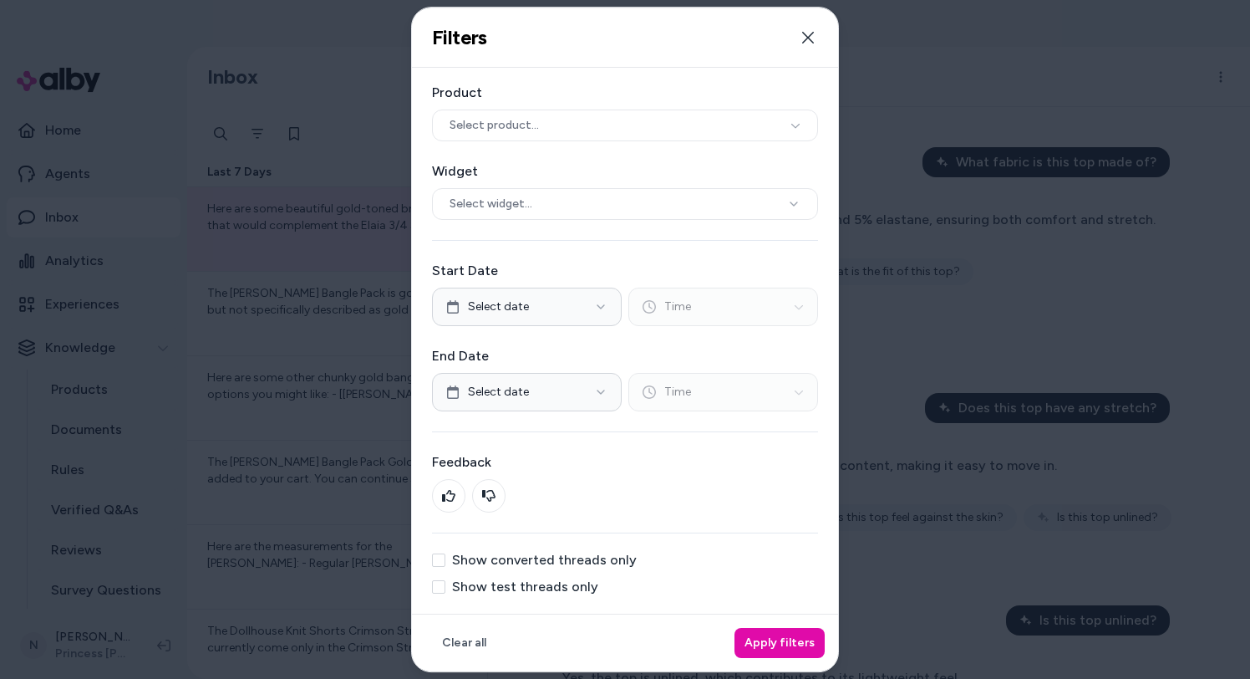
click at [521, 125] on label "Show test threads only" at bounding box center [525, 586] width 146 height 13
click at [445, 125] on button "Show test threads only" at bounding box center [438, 586] width 13 height 13
click at [790, 125] on button "Apply filters" at bounding box center [780, 643] width 90 height 30
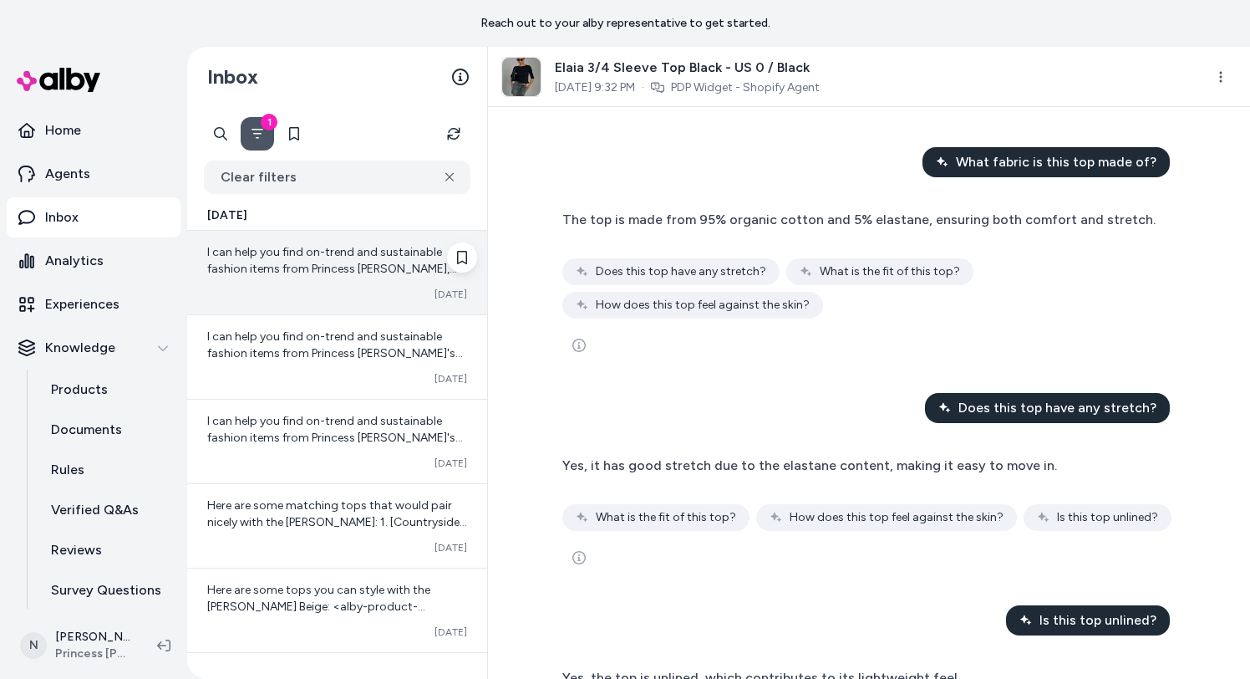
click at [348, 125] on span "I can help you find on-trend and sustainable fashion items from Princess Polly,…" at bounding box center [332, 294] width 250 height 98
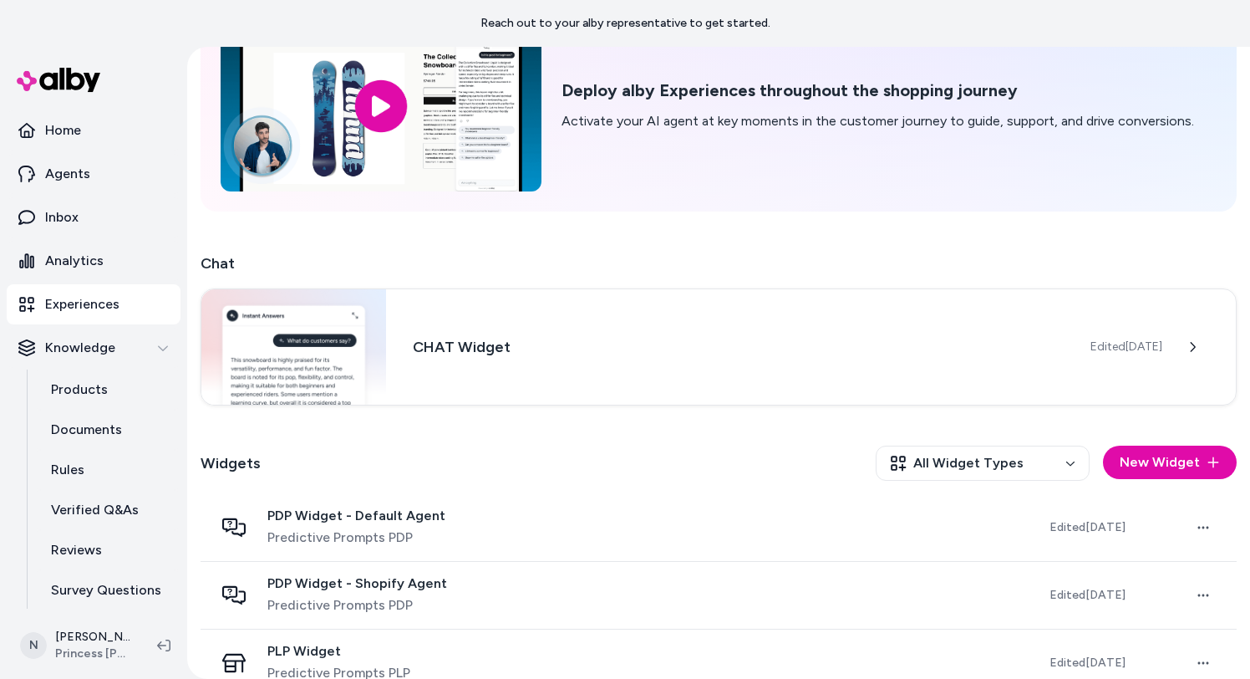
scroll to position [147, 0]
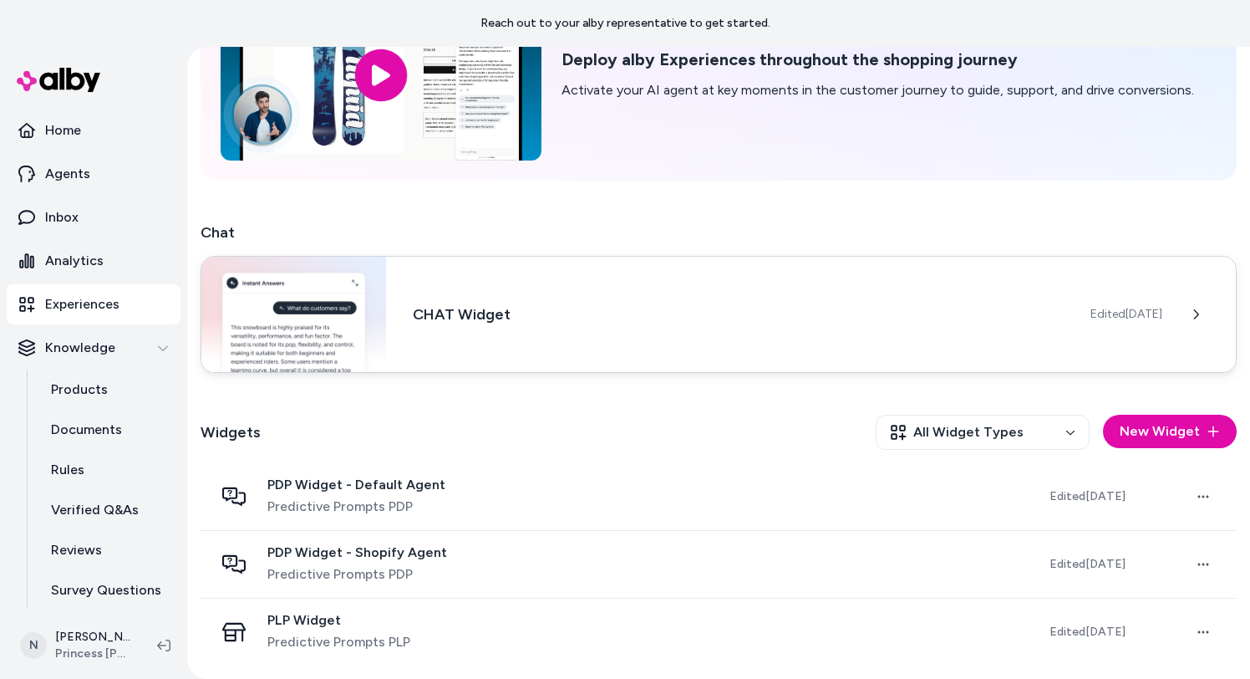
click at [523, 329] on div "CHAT Widget Edited Oct 10, 2025" at bounding box center [719, 314] width 1036 height 117
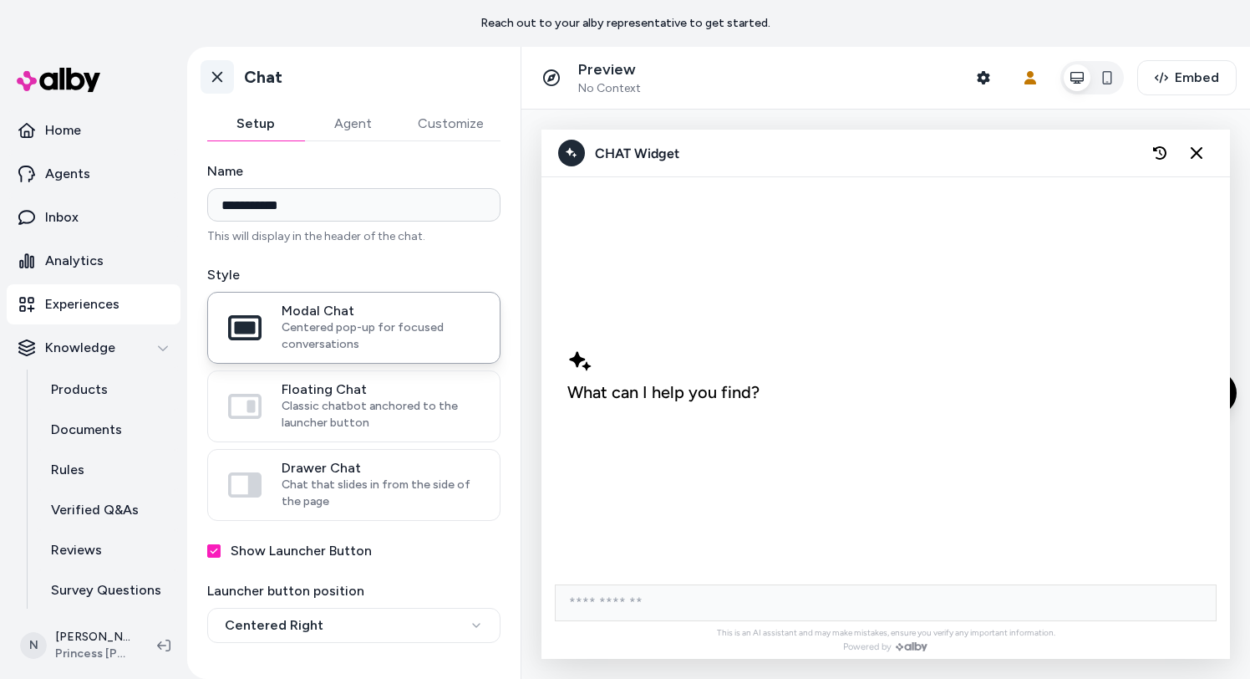
click at [220, 79] on icon at bounding box center [217, 77] width 10 height 11
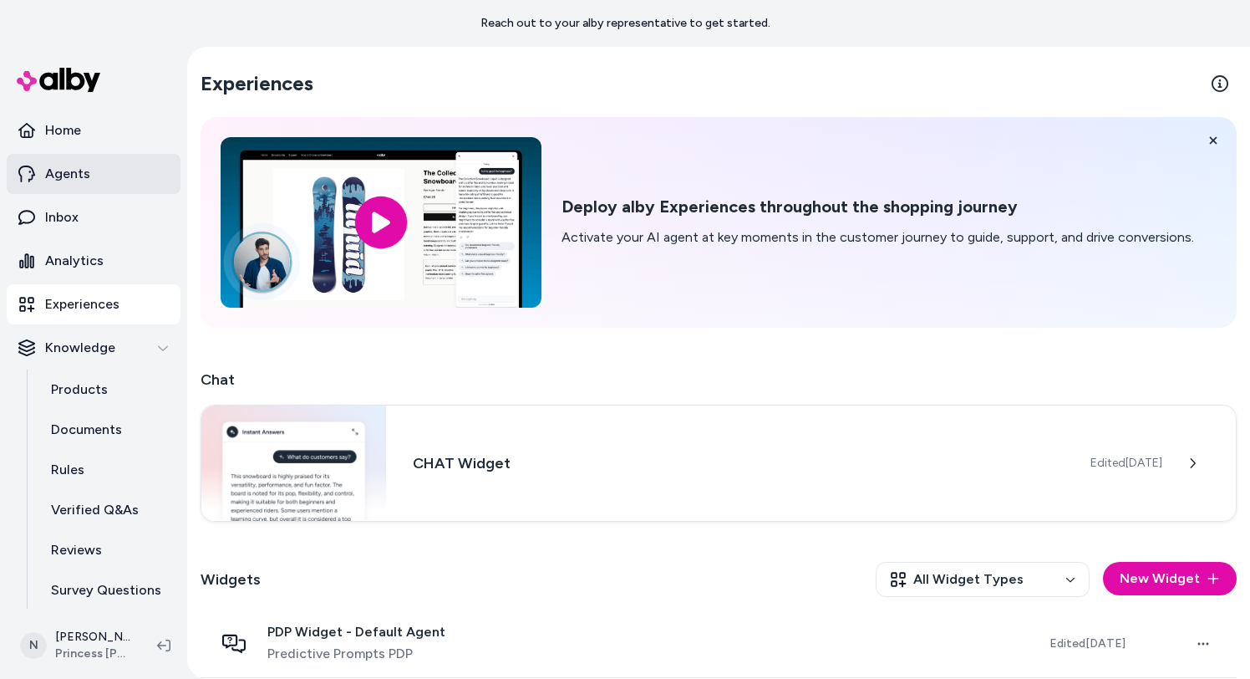
click at [145, 173] on link "Agents" at bounding box center [94, 174] width 174 height 40
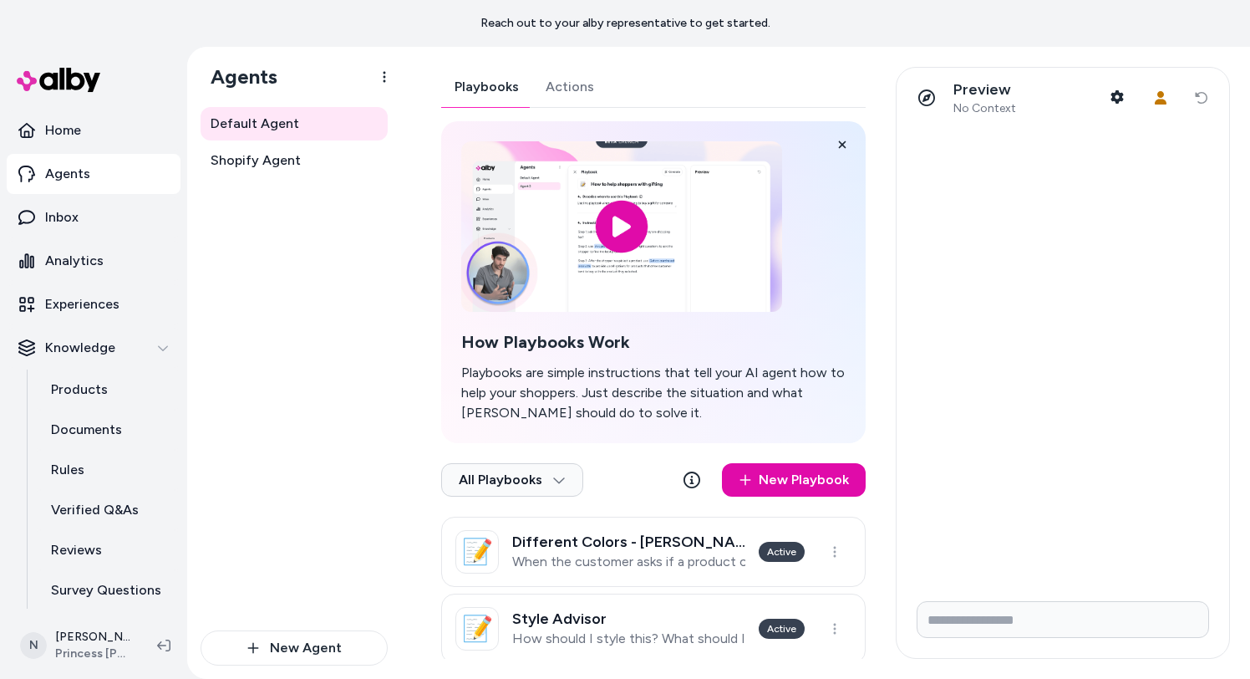
click at [542, 89] on div "Playbooks Actions How Playbooks Work Playbooks are simple instructions that tel…" at bounding box center [653, 404] width 424 height 674
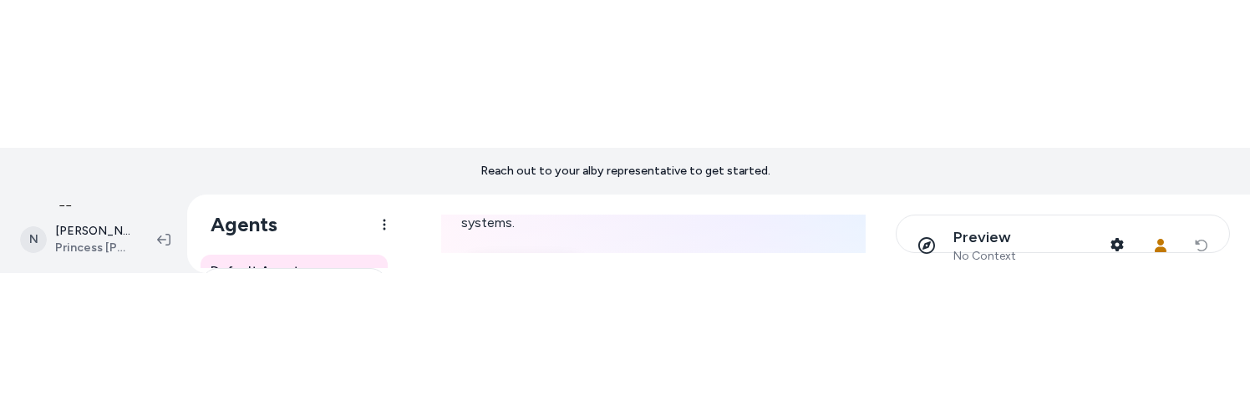
scroll to position [200, 0]
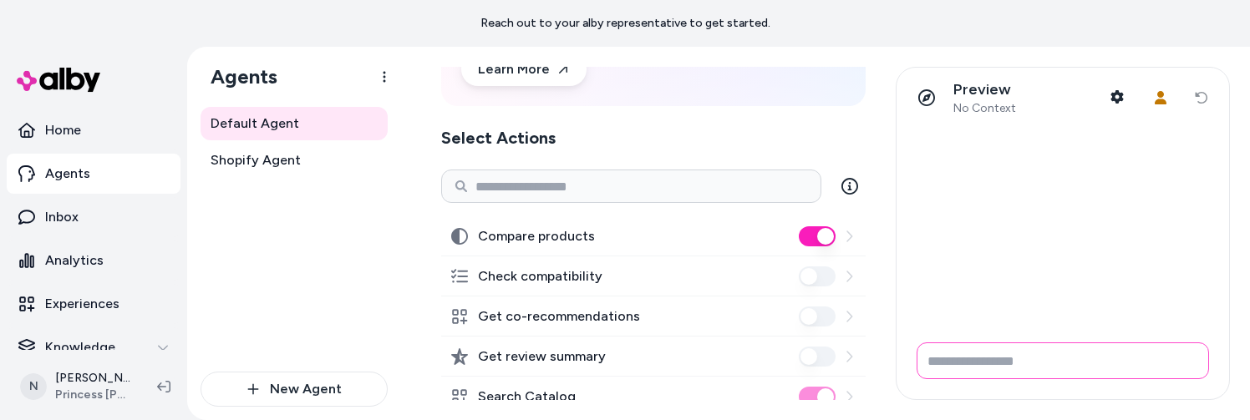
click at [1072, 356] on input "Write your prompt here" at bounding box center [1063, 361] width 292 height 37
type input "**********"
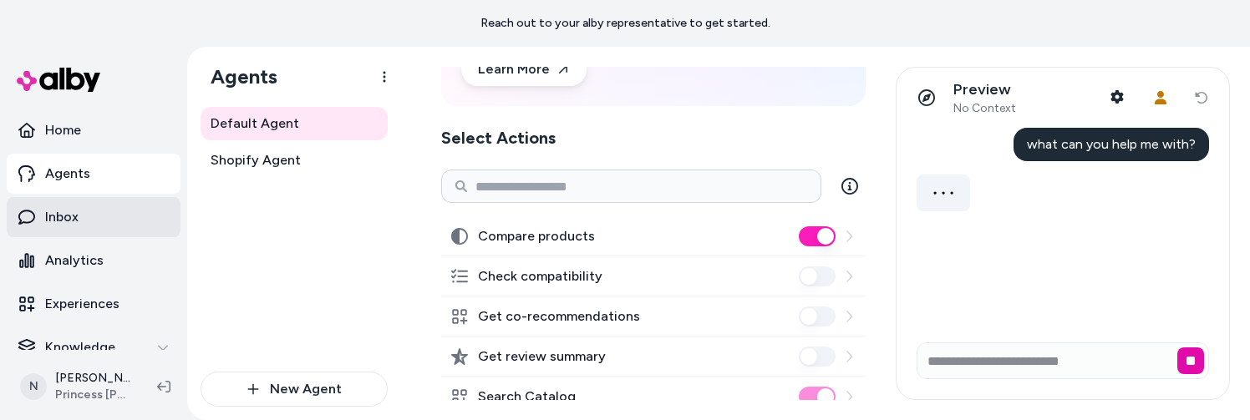
click at [93, 217] on link "Inbox" at bounding box center [94, 217] width 174 height 40
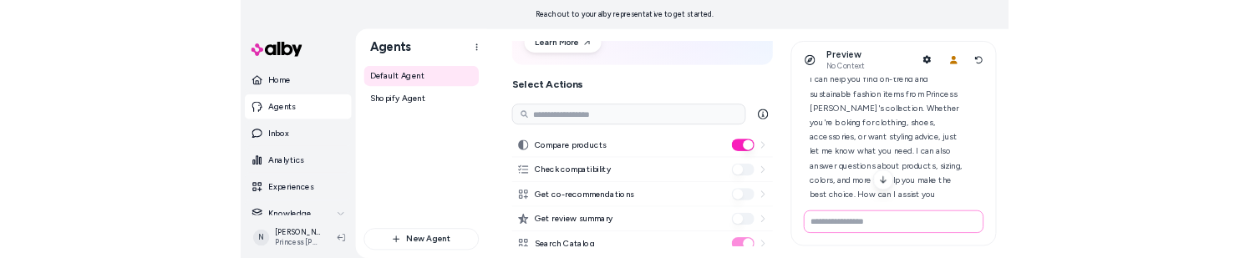
scroll to position [96, 0]
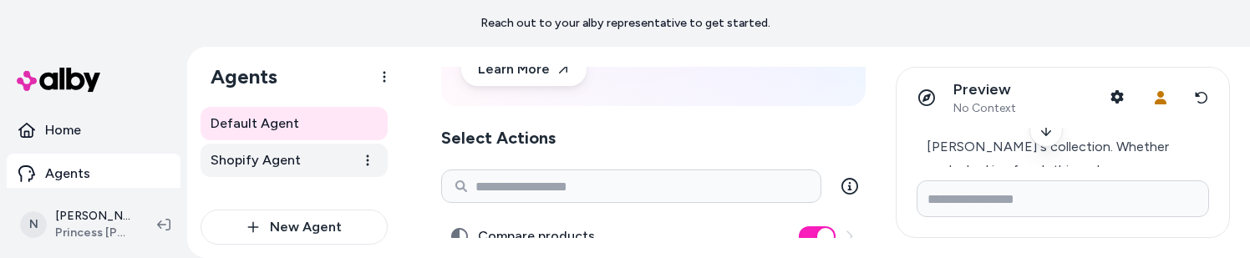
click at [302, 156] on link "Shopify Agent" at bounding box center [294, 160] width 187 height 33
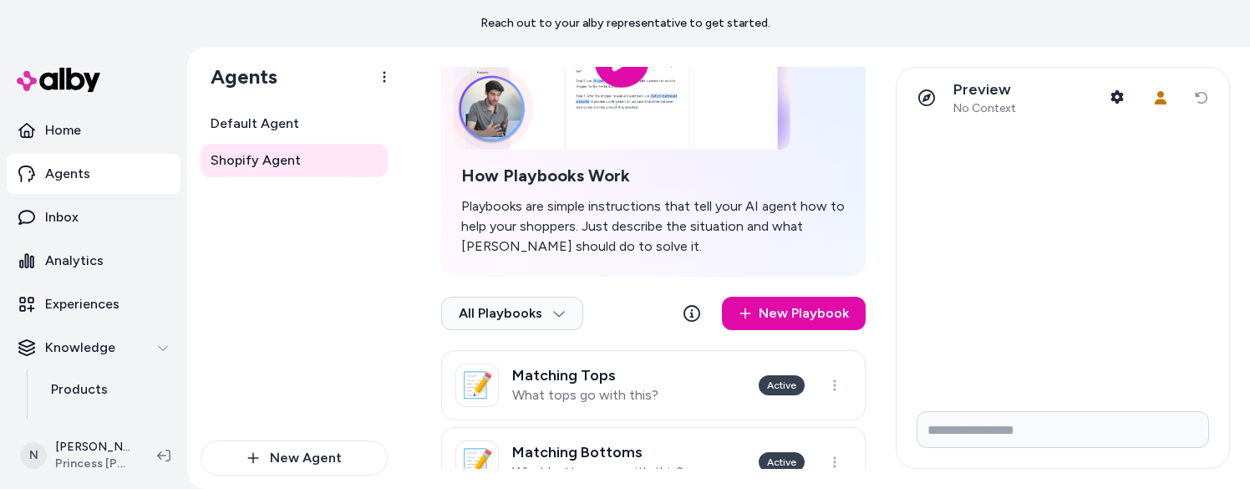
scroll to position [265, 0]
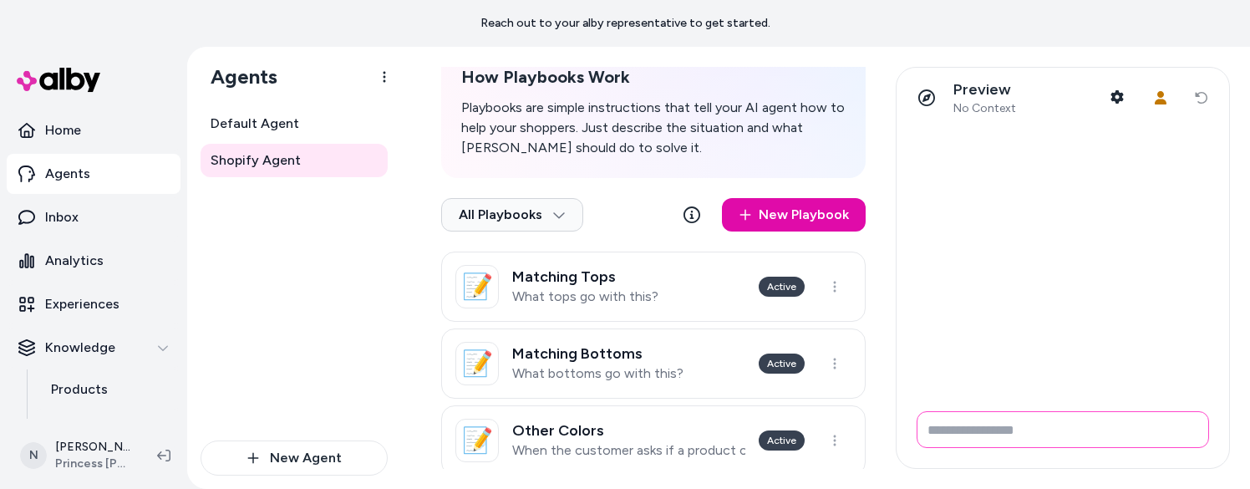
click at [976, 426] on input "Write your prompt here" at bounding box center [1063, 429] width 292 height 37
type input "*"
type input "**********"
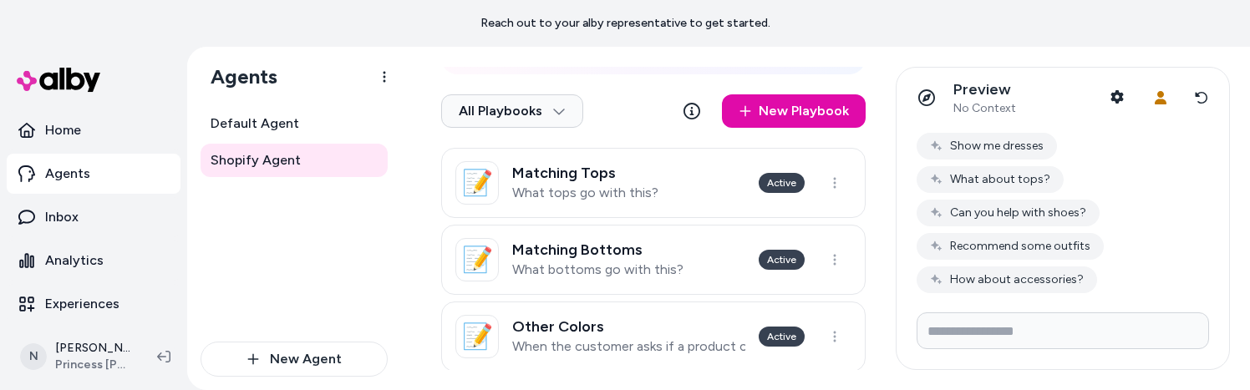
scroll to position [282, 0]
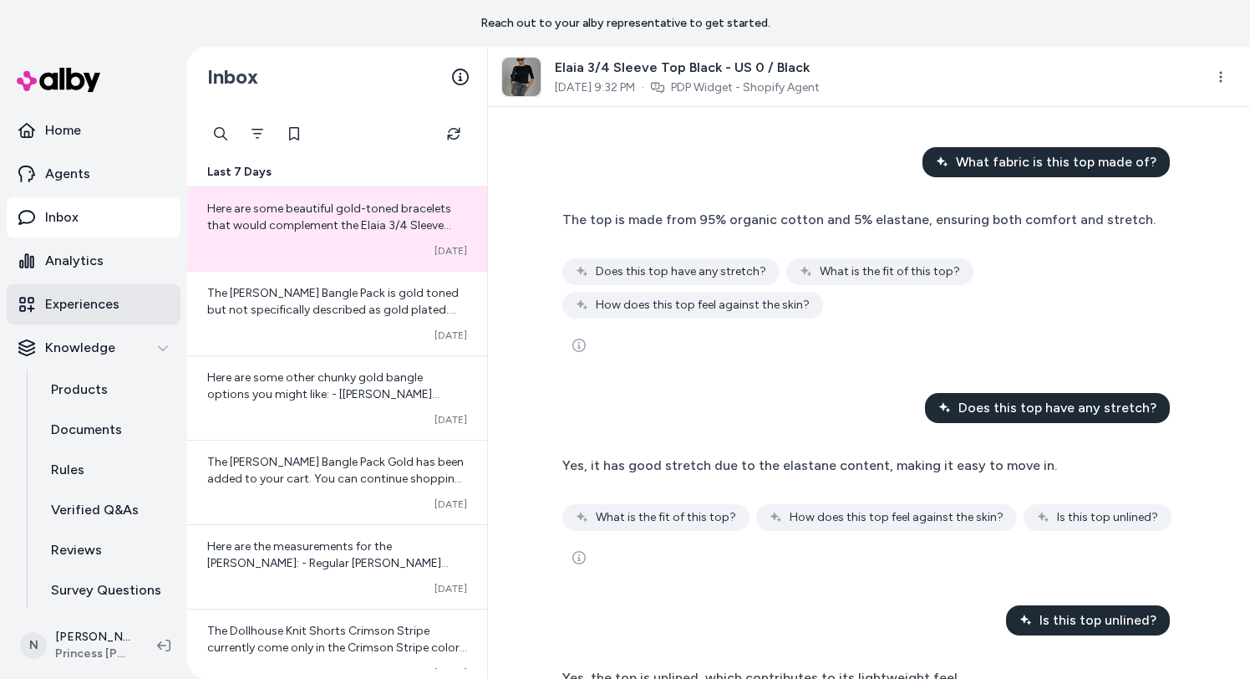
click at [114, 302] on p "Experiences" at bounding box center [82, 304] width 74 height 20
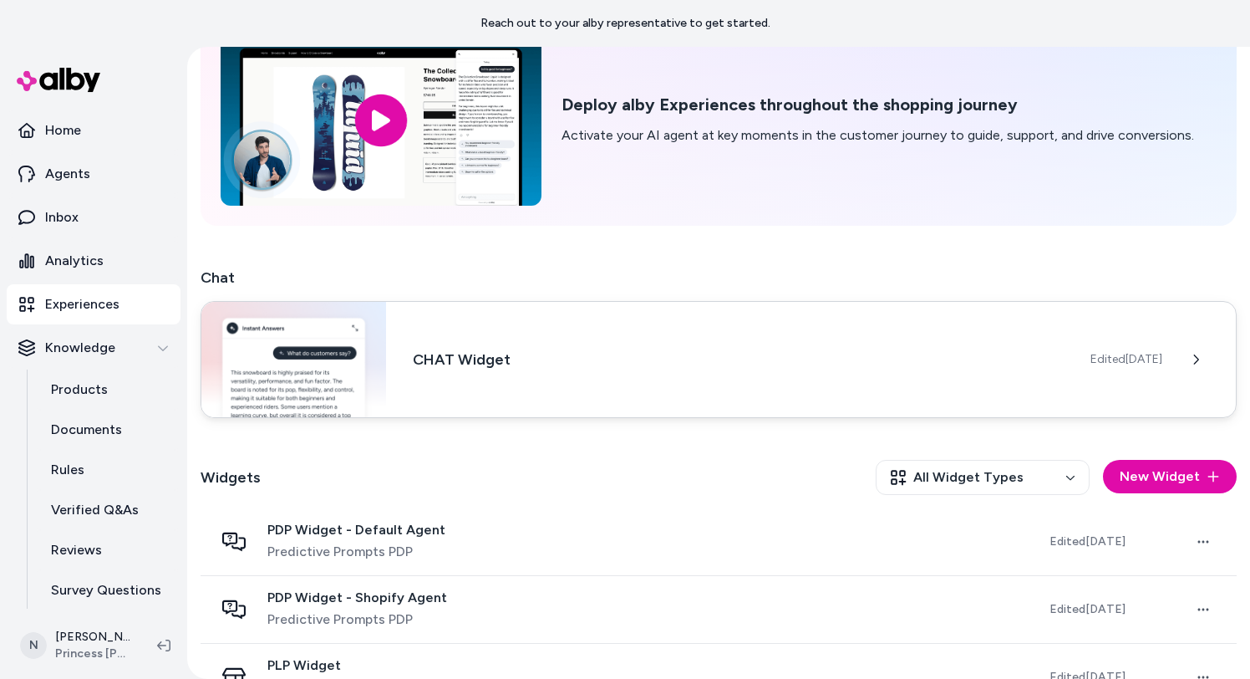
scroll to position [147, 0]
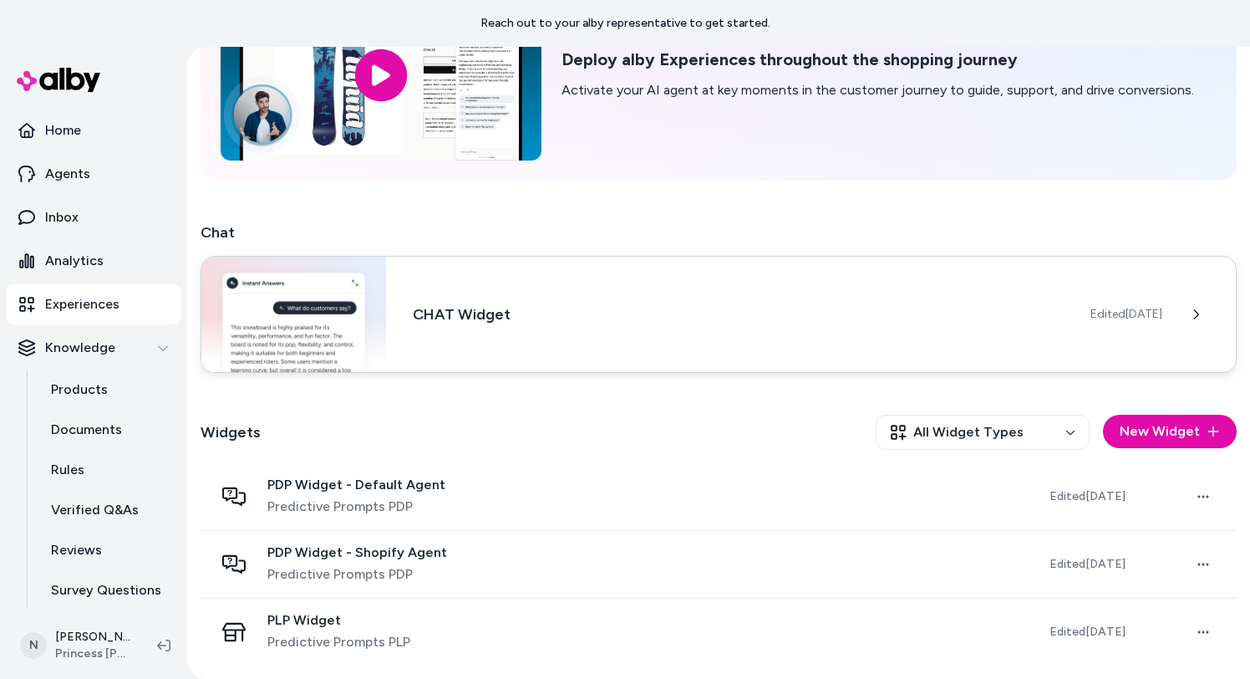
click at [469, 322] on h3 "CHAT Widget" at bounding box center [738, 313] width 651 height 23
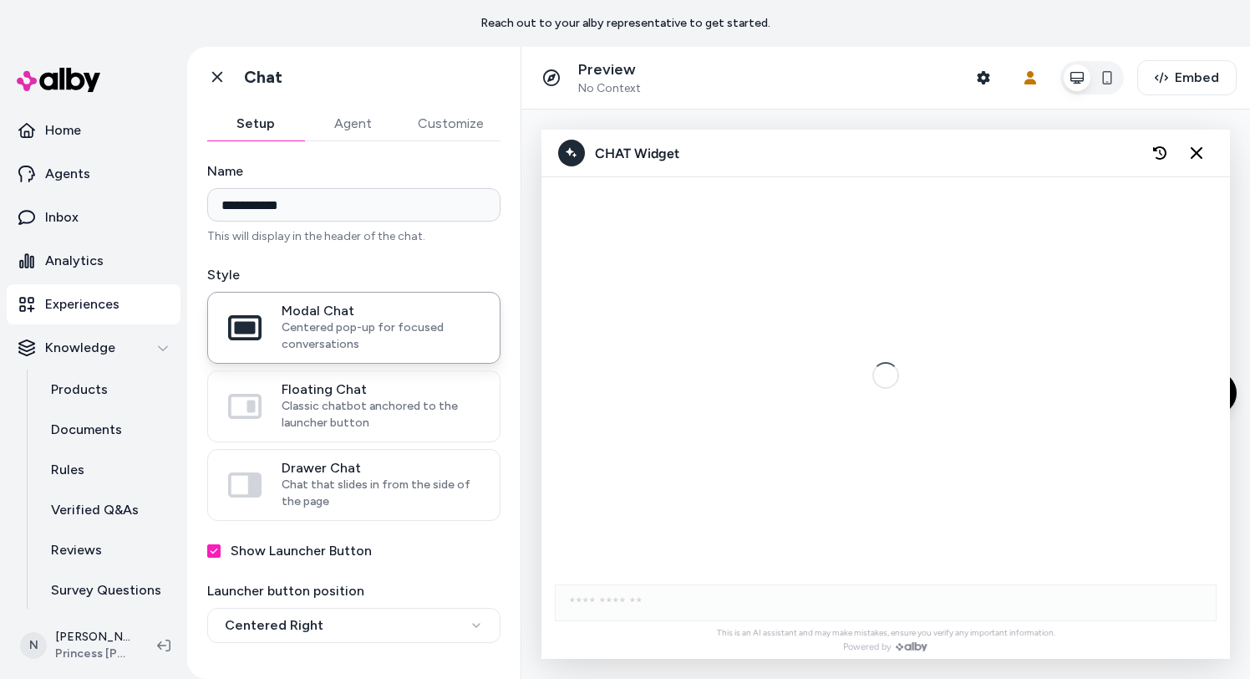
click at [357, 120] on button "Agent" at bounding box center [352, 123] width 97 height 33
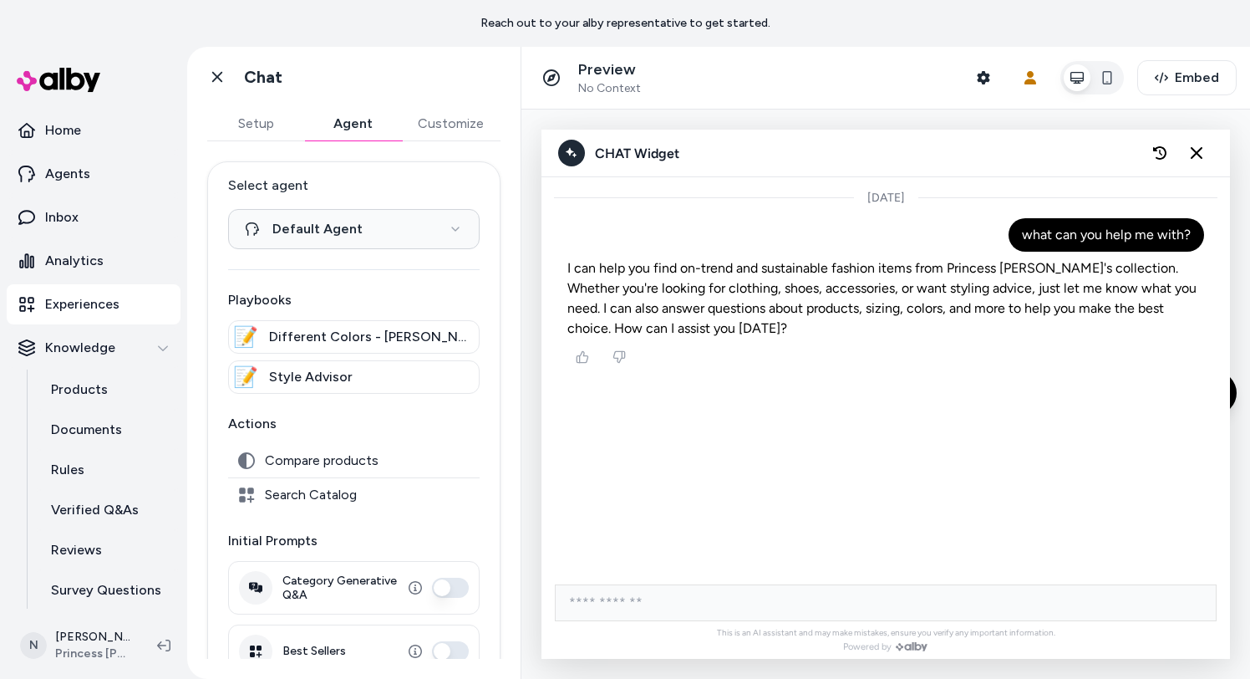
click at [258, 119] on button "Setup" at bounding box center [255, 123] width 97 height 33
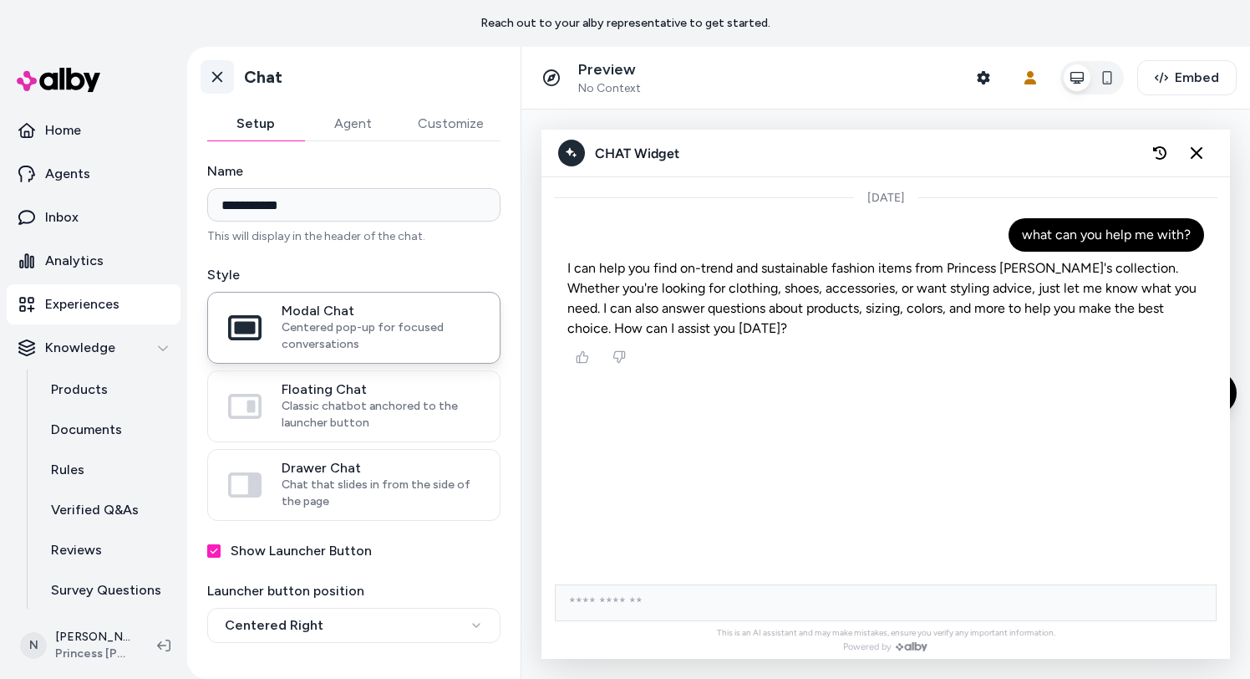
click at [212, 74] on icon at bounding box center [217, 77] width 17 height 17
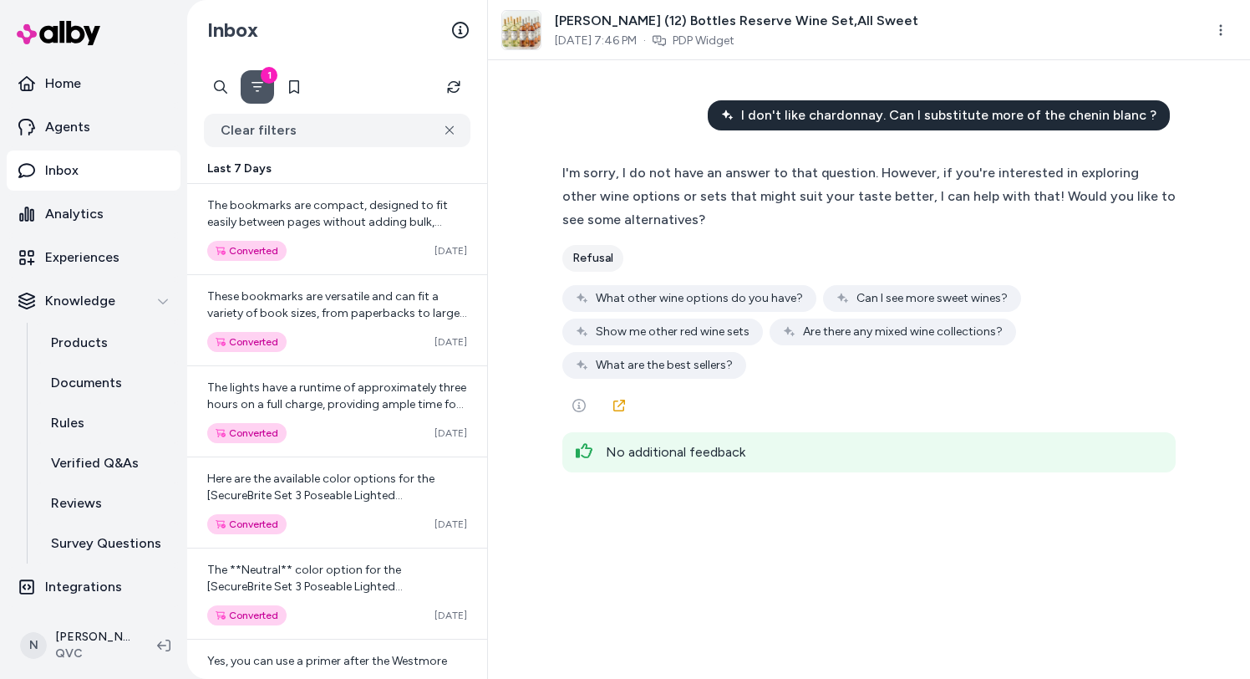
click at [258, 78] on button "1" at bounding box center [257, 86] width 33 height 33
